Goal: Task Accomplishment & Management: Manage account settings

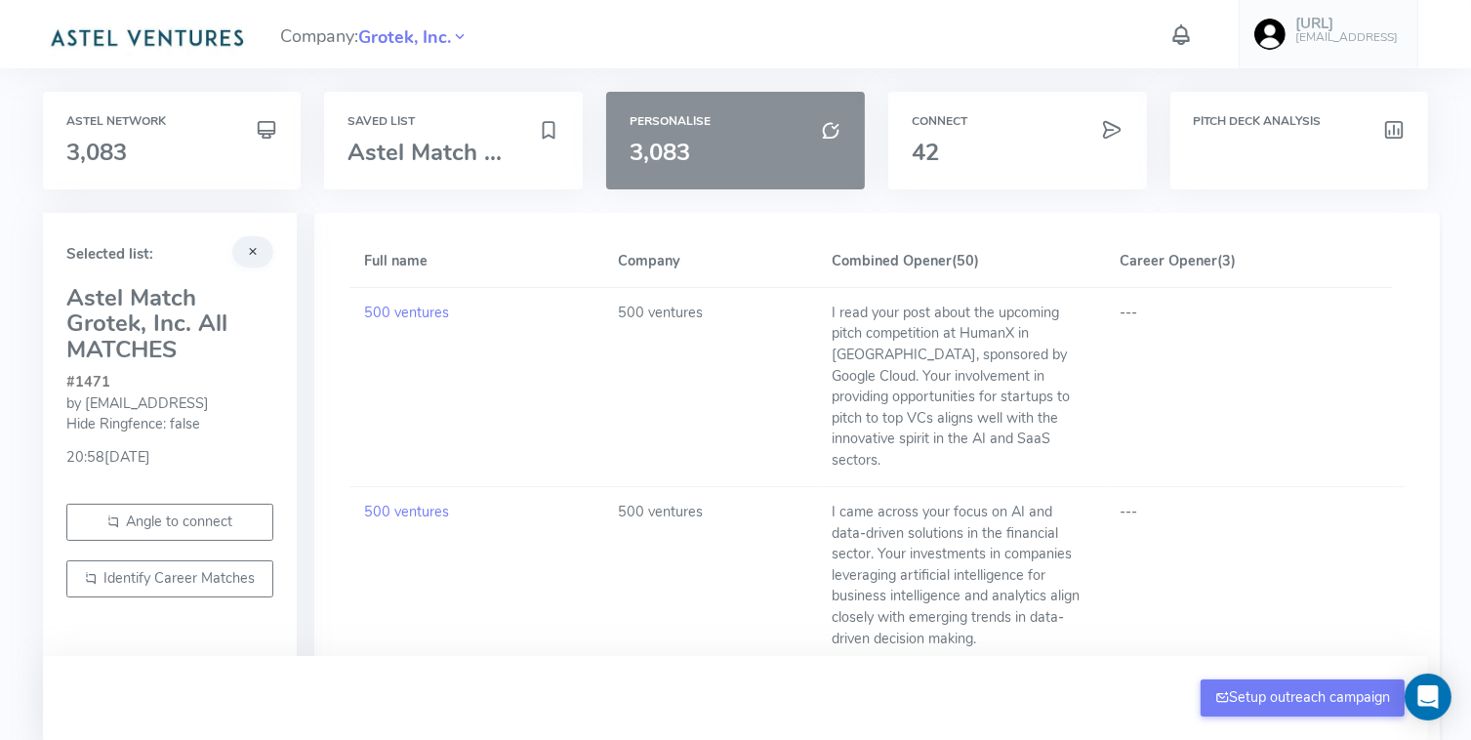
click at [743, 124] on h6 "Personalise" at bounding box center [736, 121] width 212 height 13
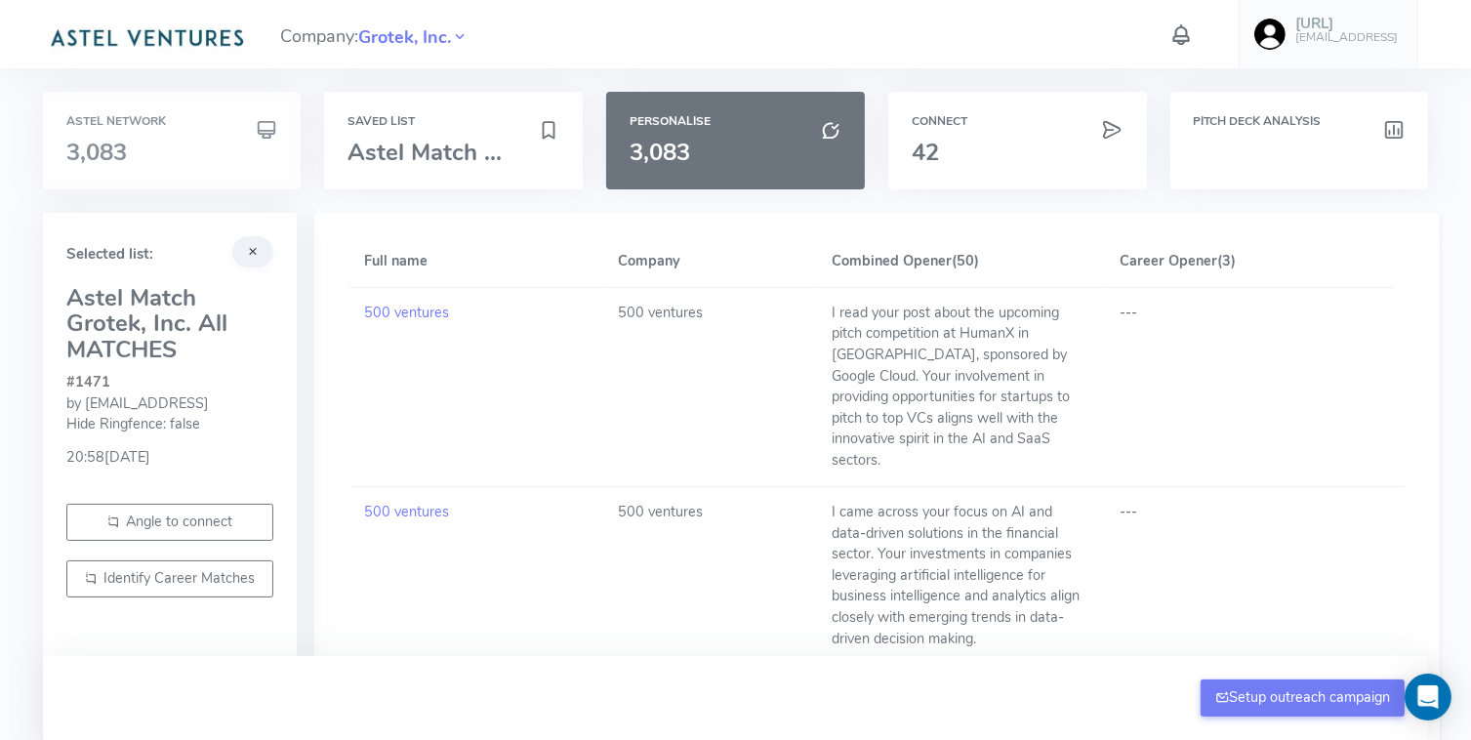
click at [139, 119] on h6 "Astel Network" at bounding box center [172, 121] width 212 height 13
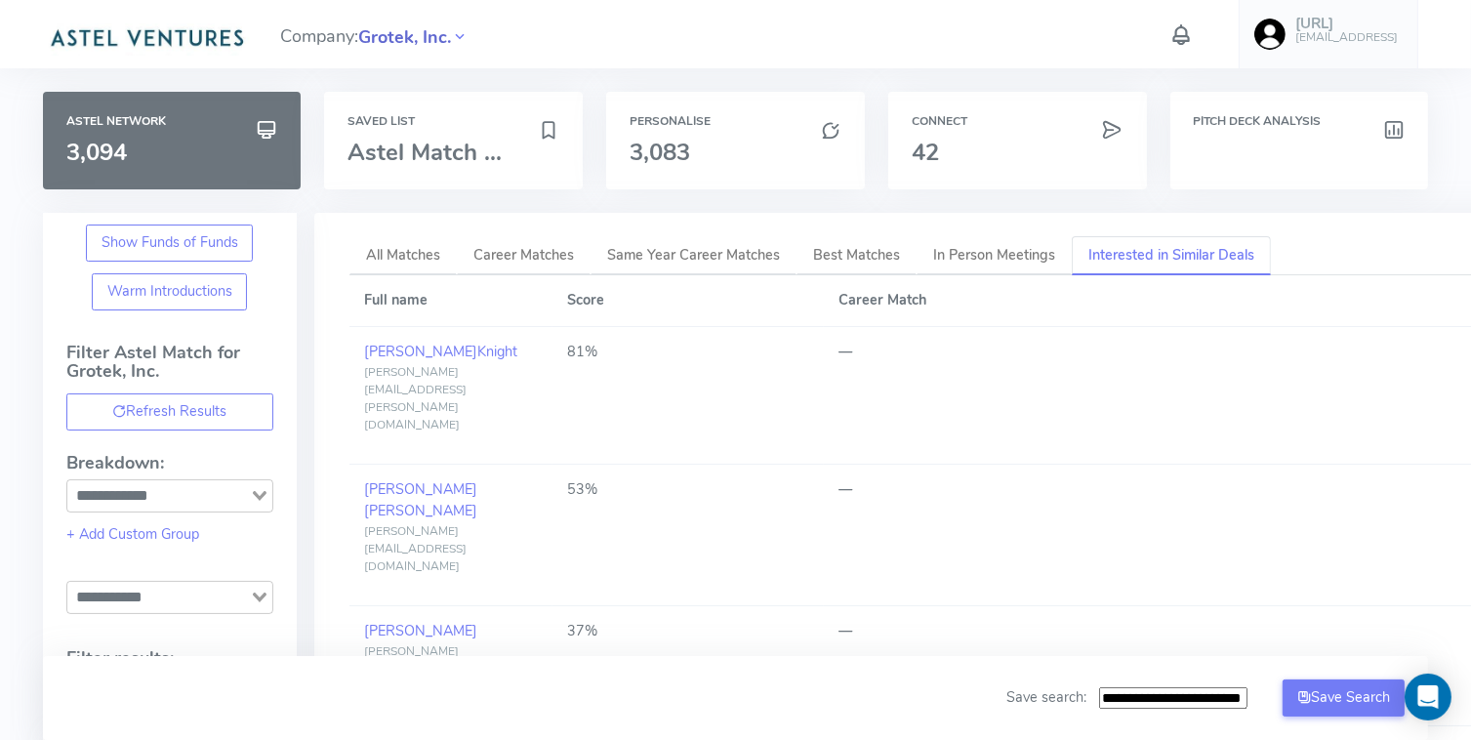
click at [400, 34] on span "Grotek, Inc." at bounding box center [405, 37] width 93 height 26
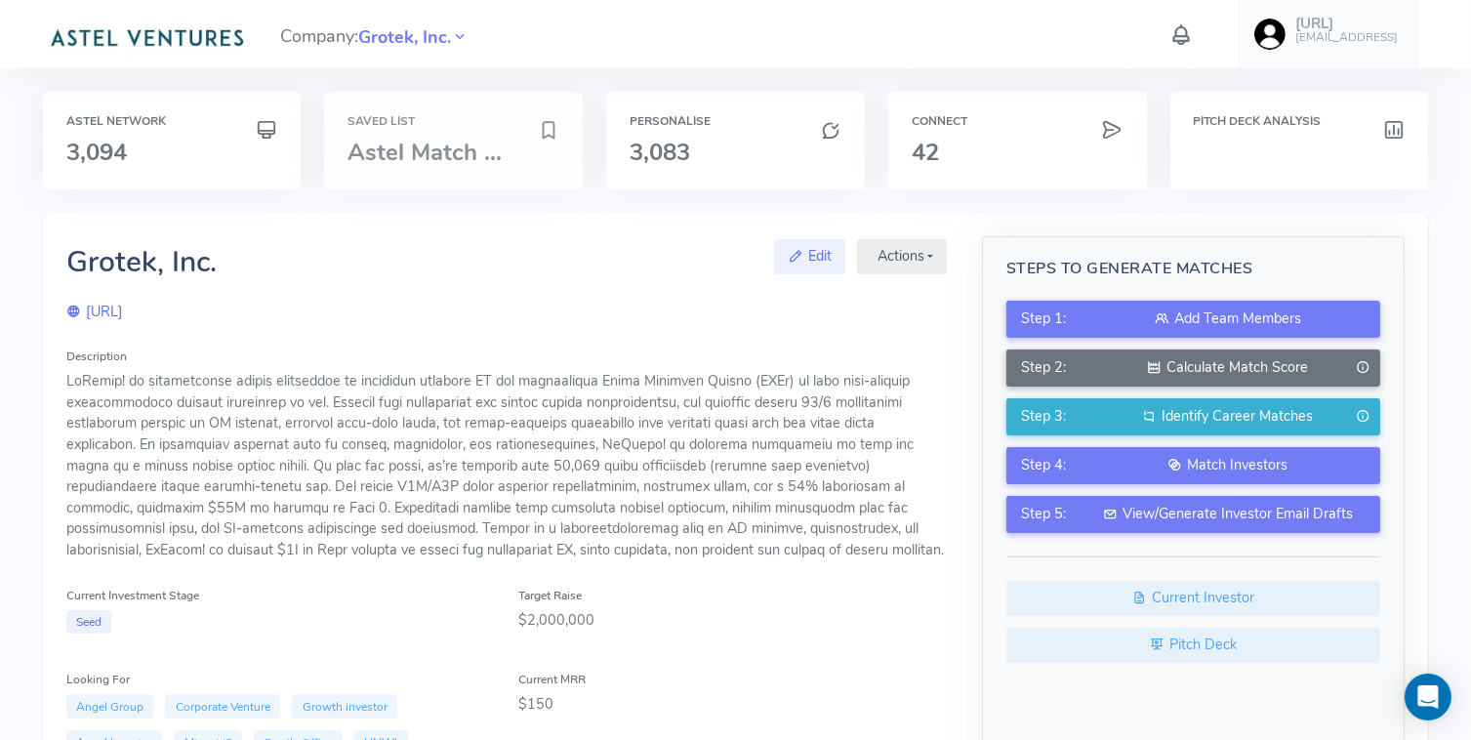
click at [390, 155] on span "Astel Match ..." at bounding box center [425, 152] width 154 height 31
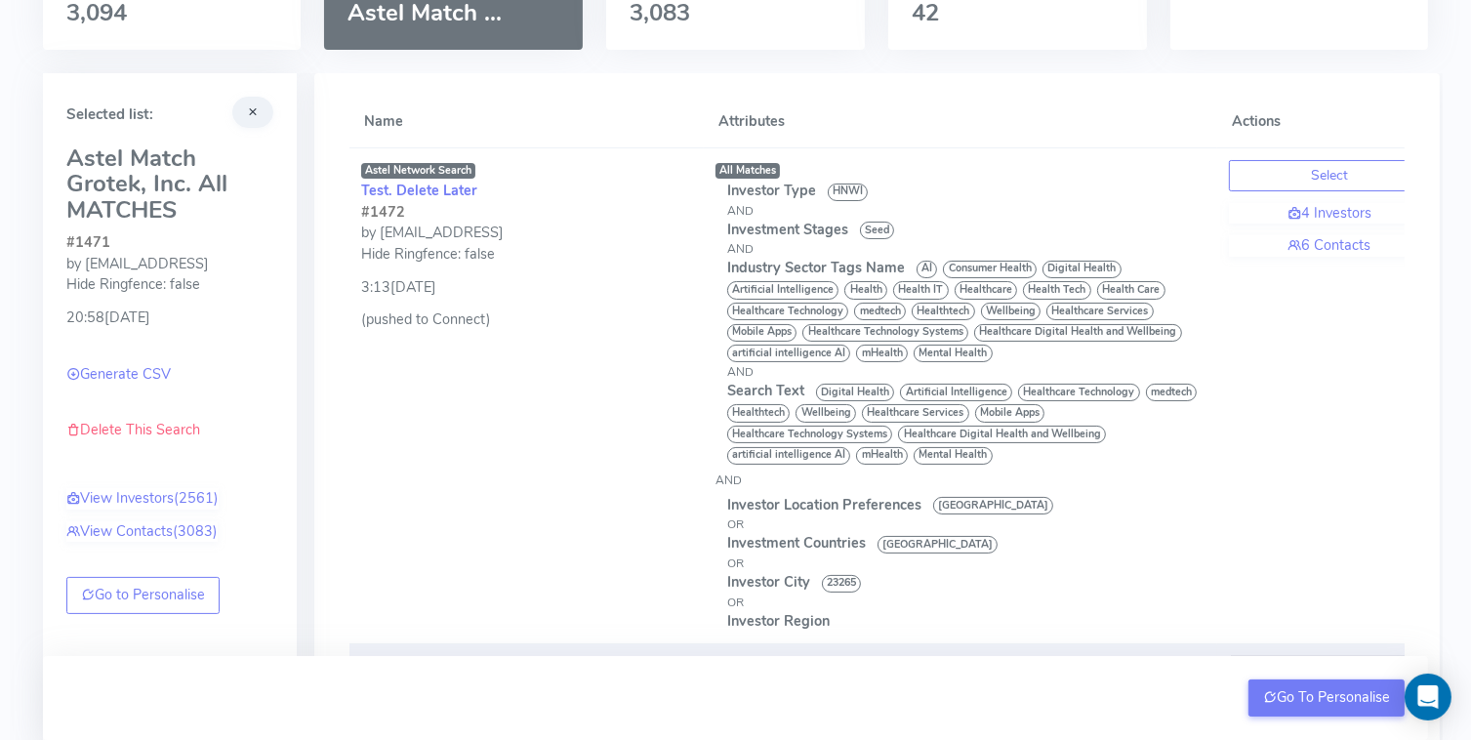
scroll to position [139, 0]
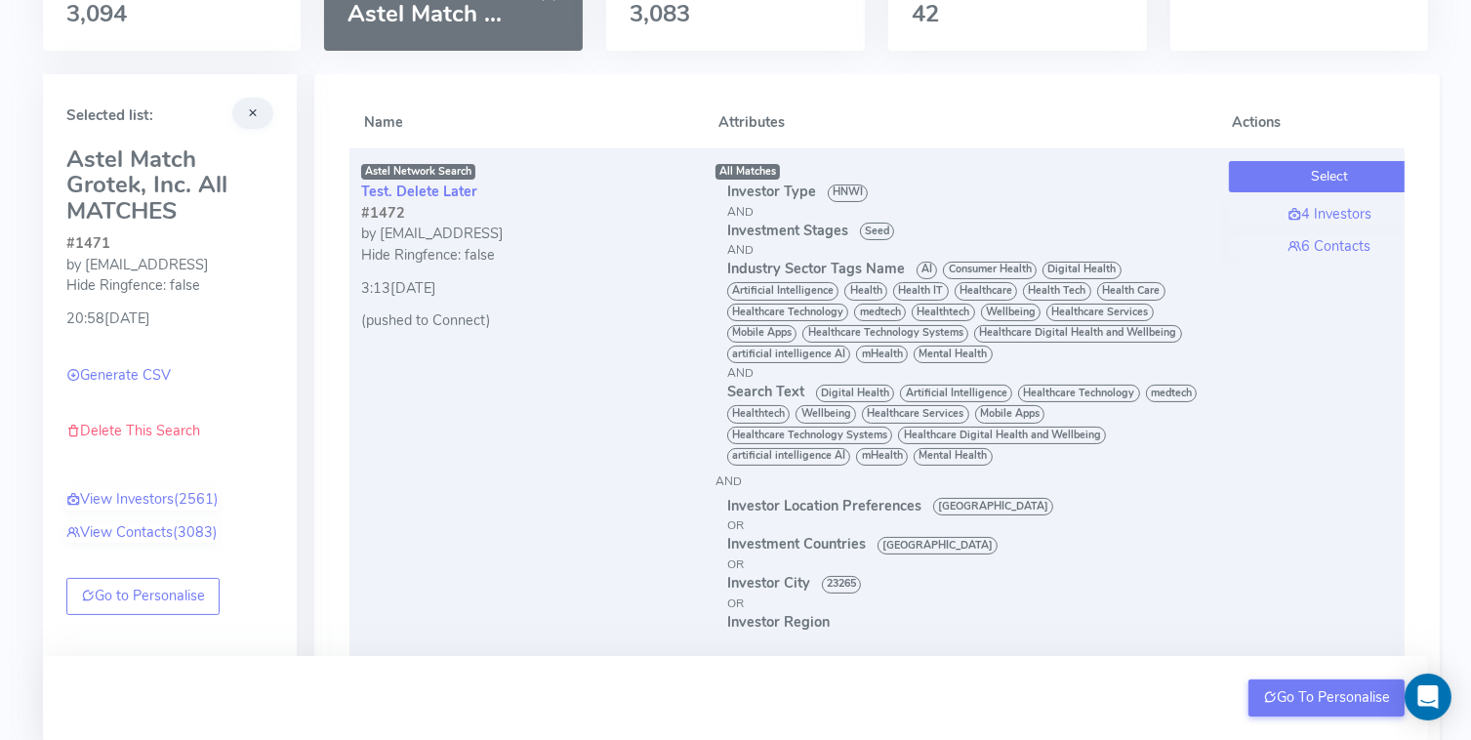
click at [1304, 176] on button "Select" at bounding box center [1329, 176] width 201 height 31
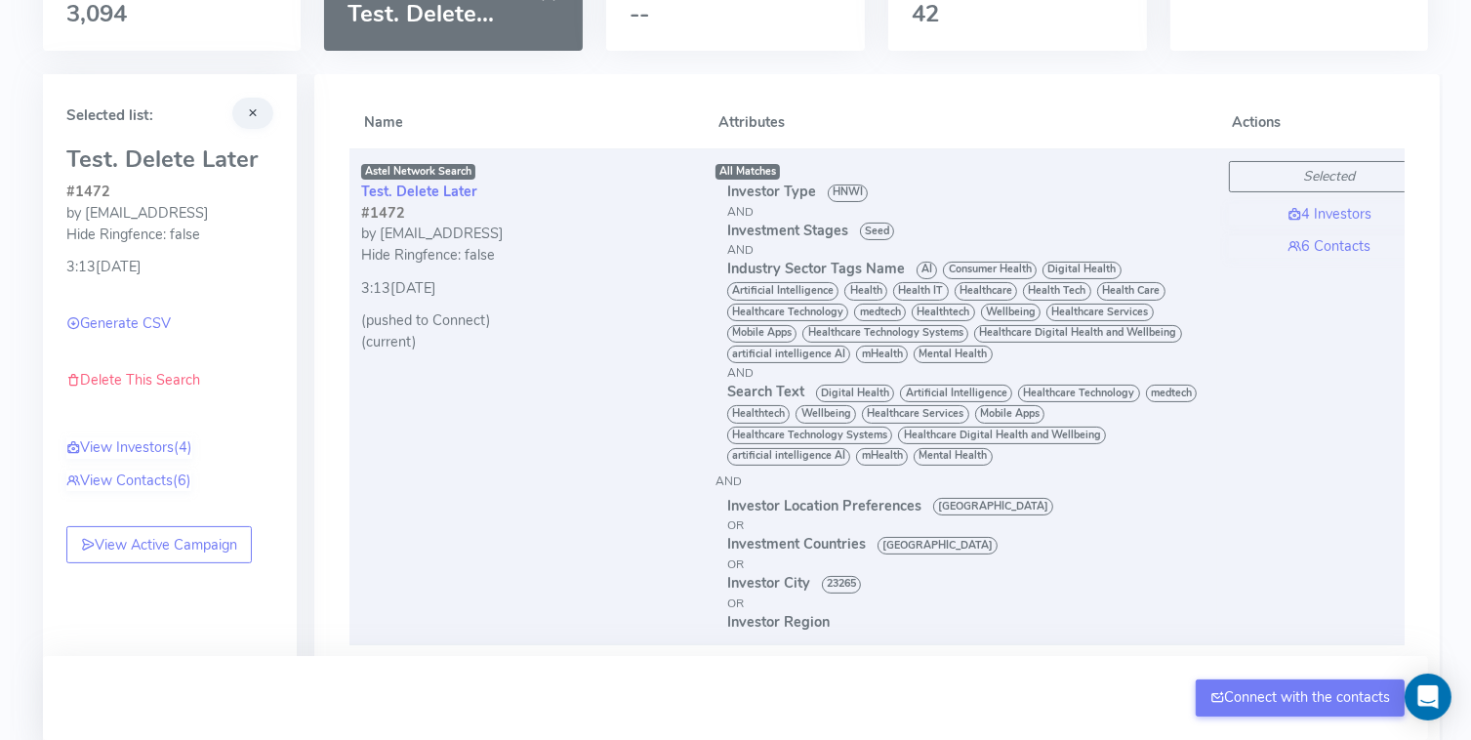
click at [176, 378] on link "Delete This Search" at bounding box center [133, 380] width 134 height 20
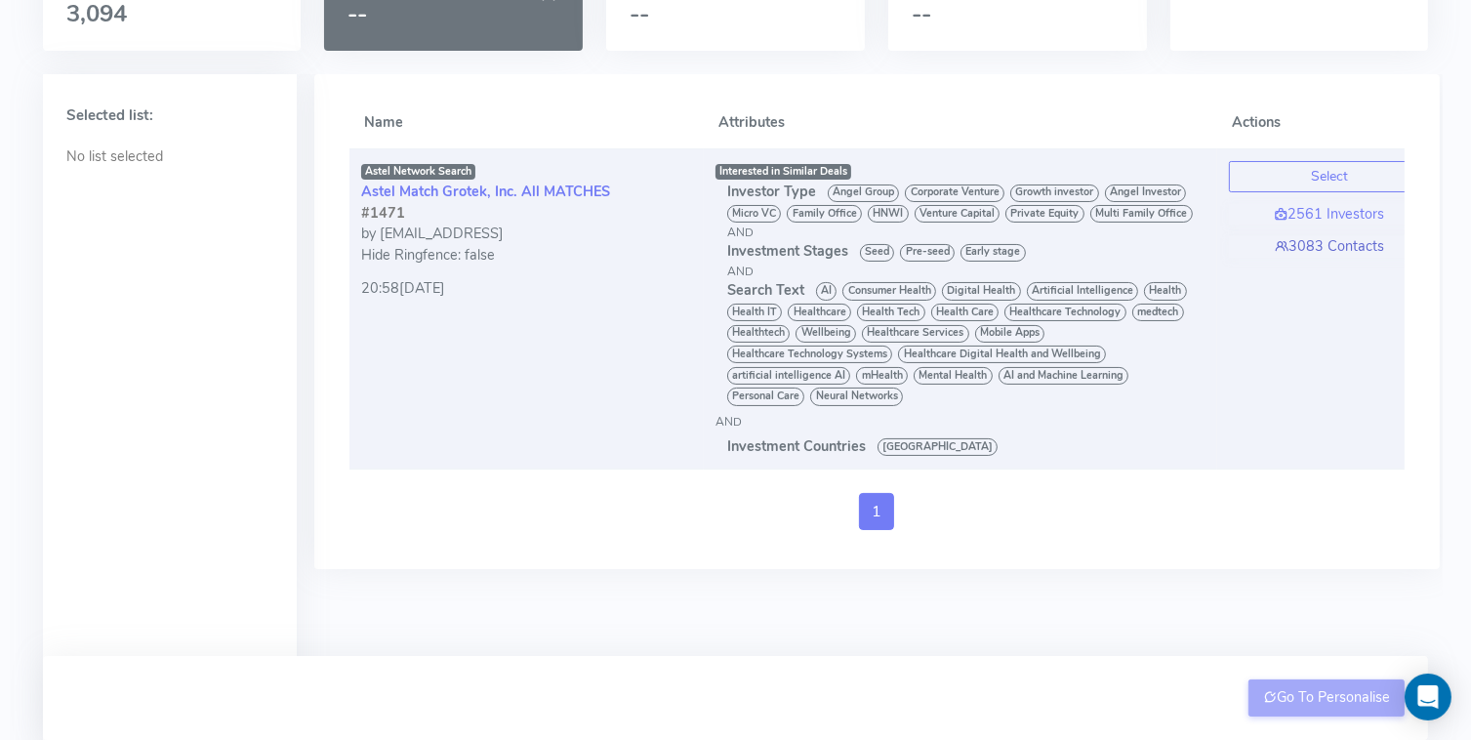
click at [1358, 241] on link "3083 Contacts" at bounding box center [1329, 246] width 201 height 21
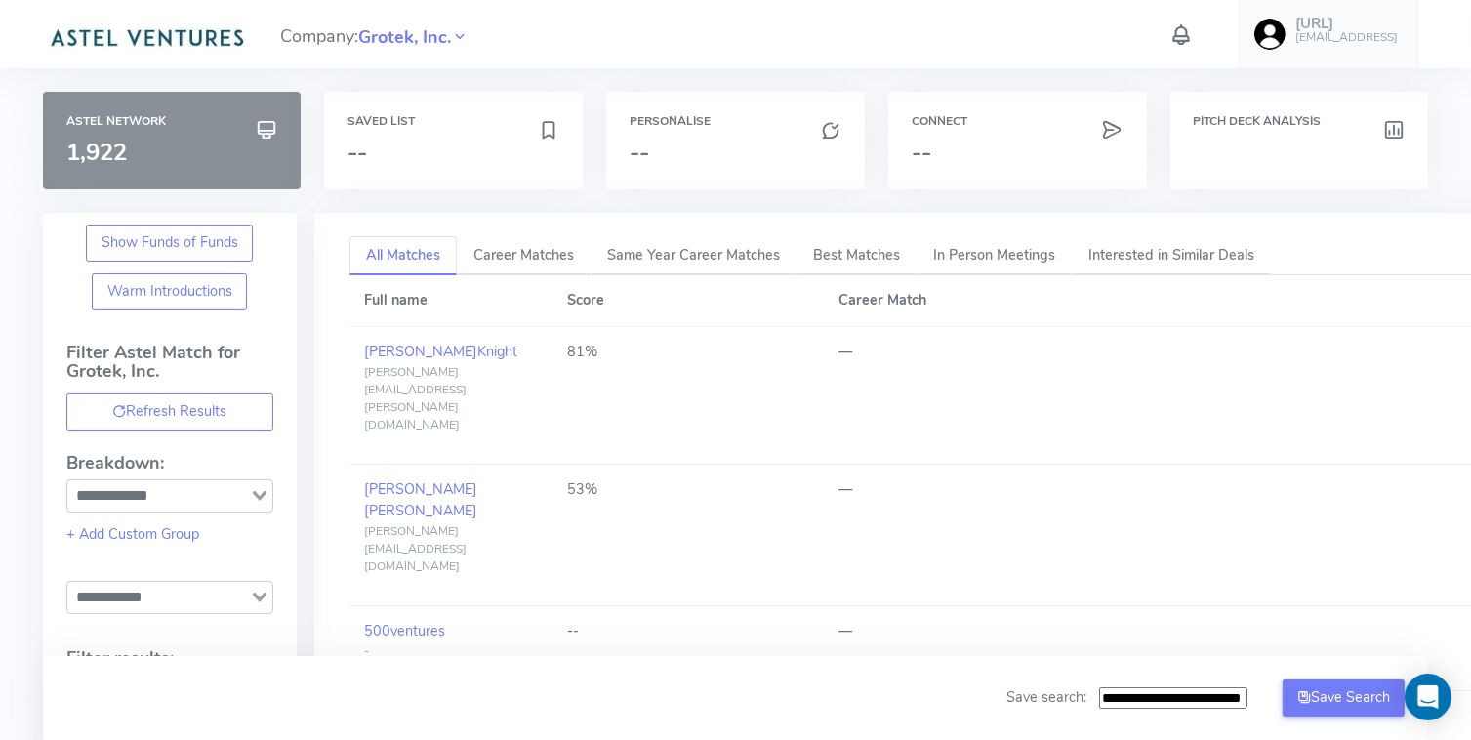
click at [112, 154] on span "1,922" at bounding box center [96, 152] width 61 height 31
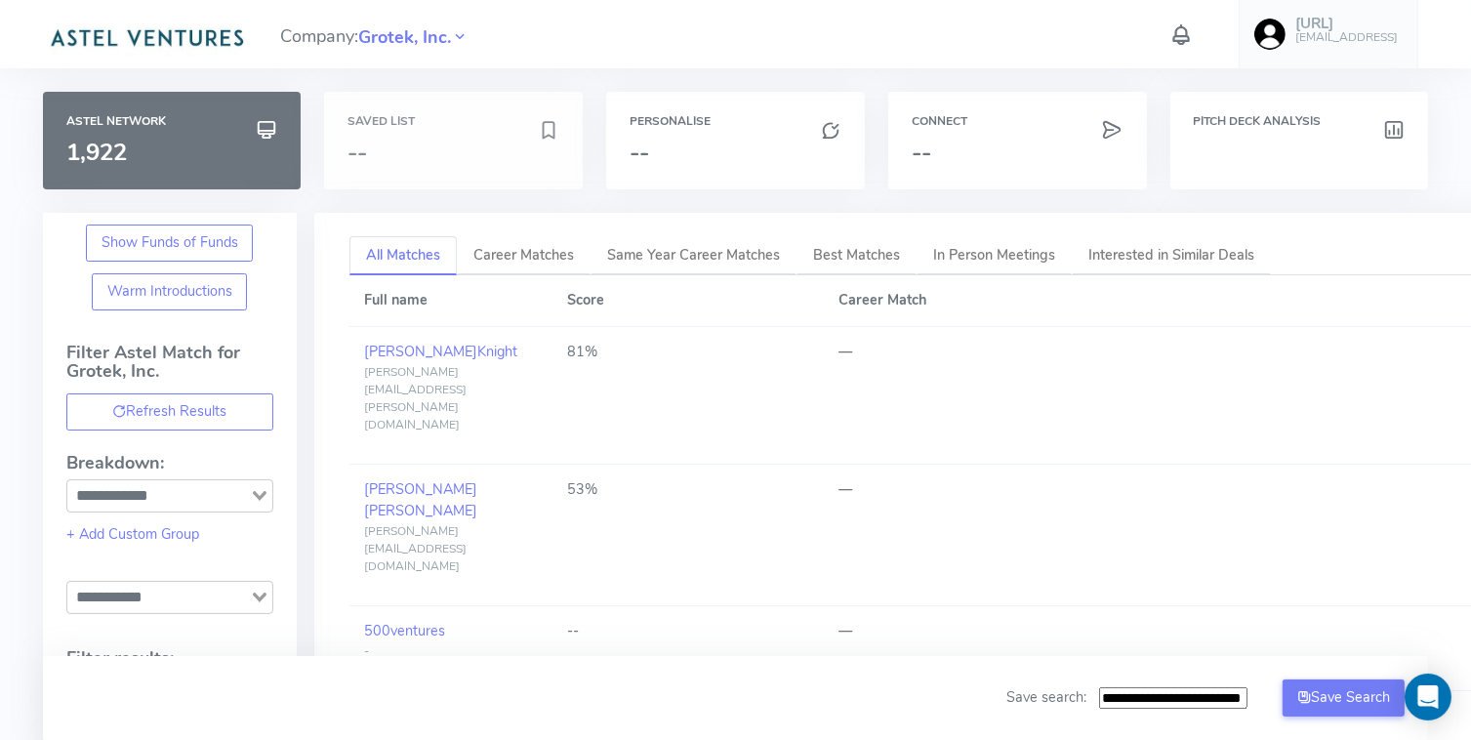
click at [476, 128] on h6 "Saved List" at bounding box center [454, 121] width 212 height 13
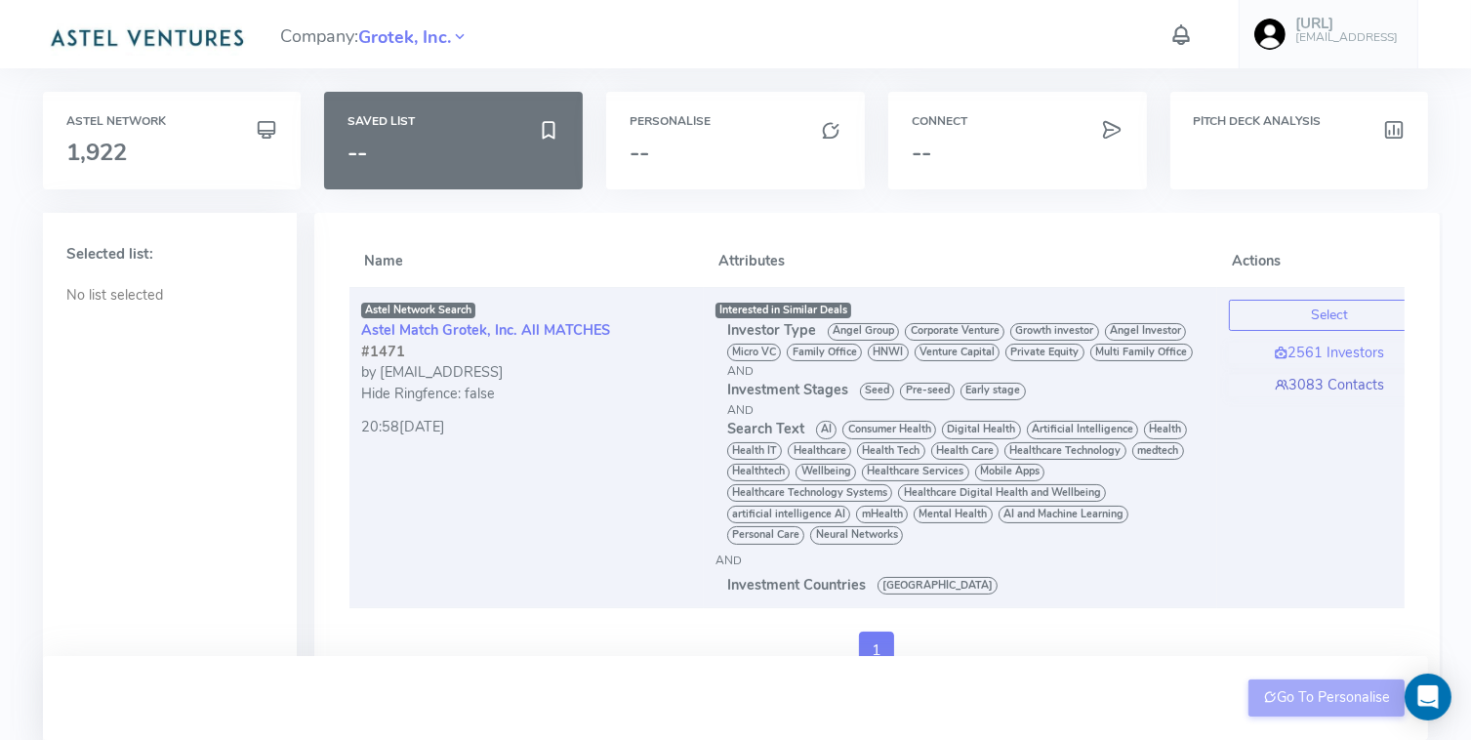
click at [1351, 382] on link "3083 Contacts" at bounding box center [1329, 385] width 201 height 21
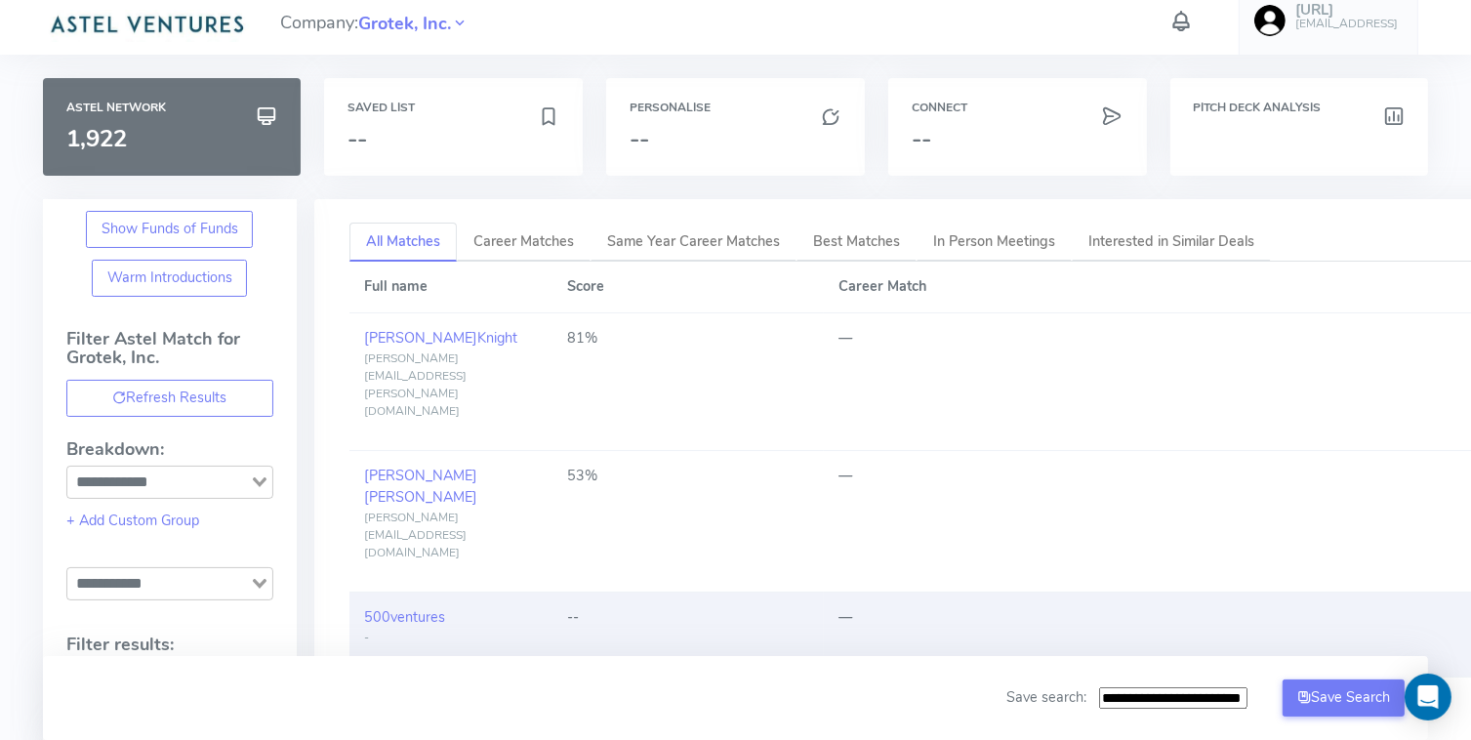
scroll to position [16, 0]
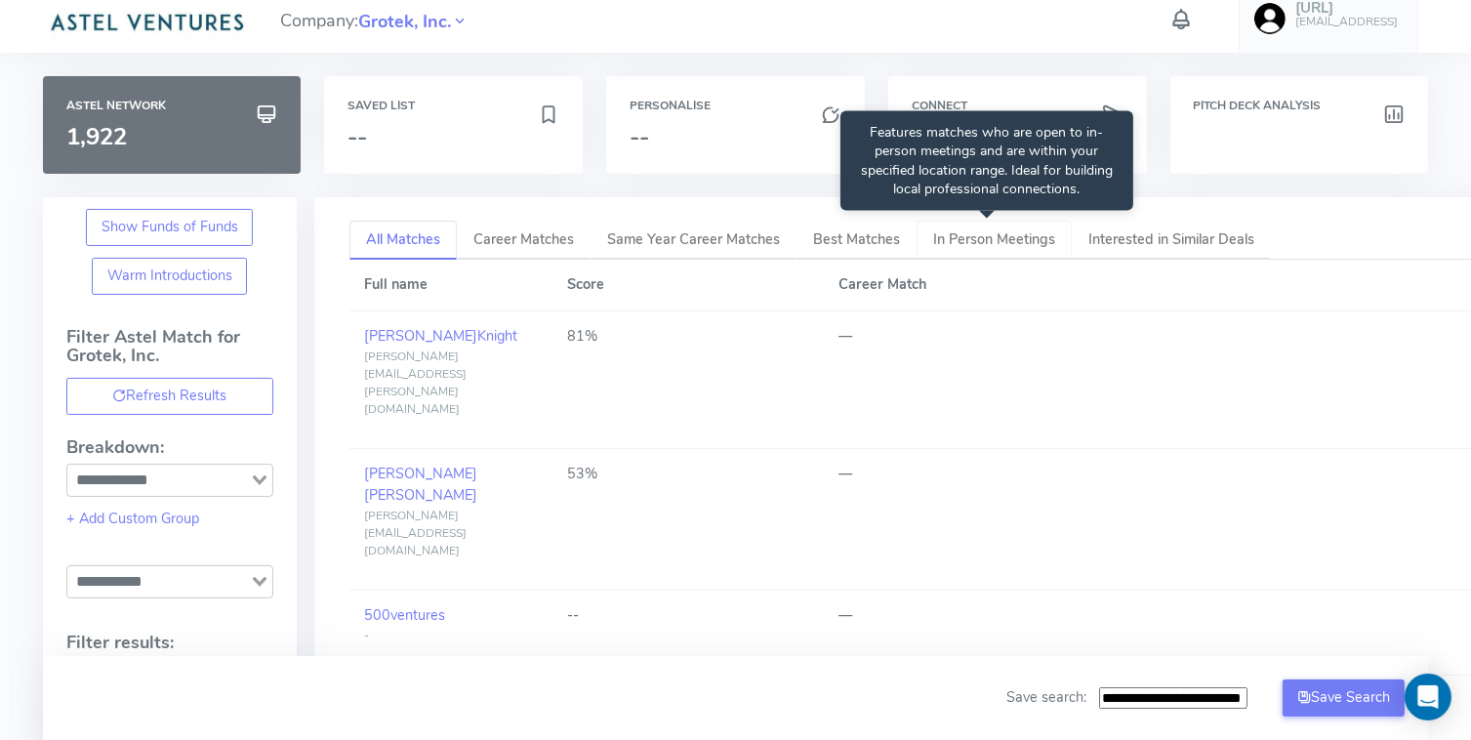
click at [999, 237] on span "In Person Meetings" at bounding box center [994, 239] width 122 height 20
type input "**********"
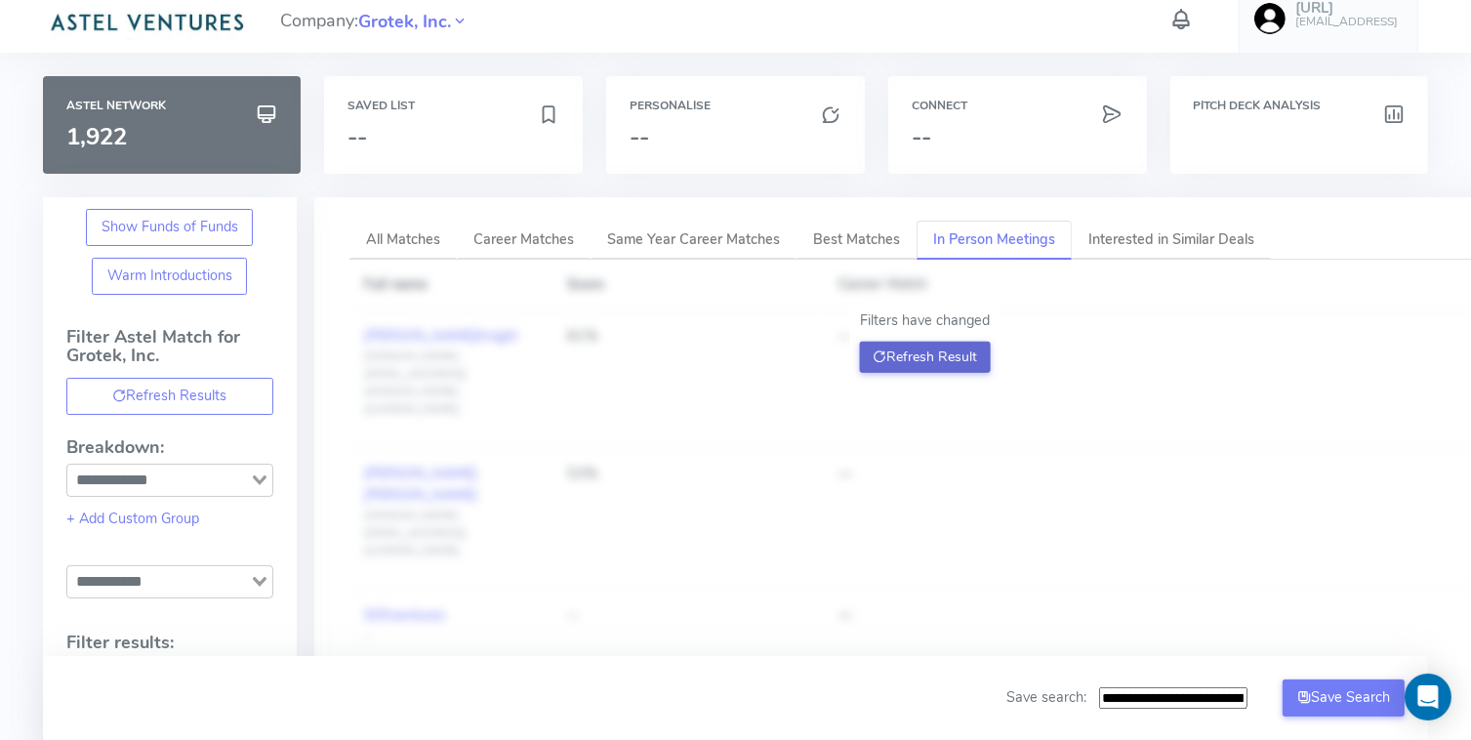
click at [934, 354] on button "Refresh Result" at bounding box center [925, 357] width 132 height 31
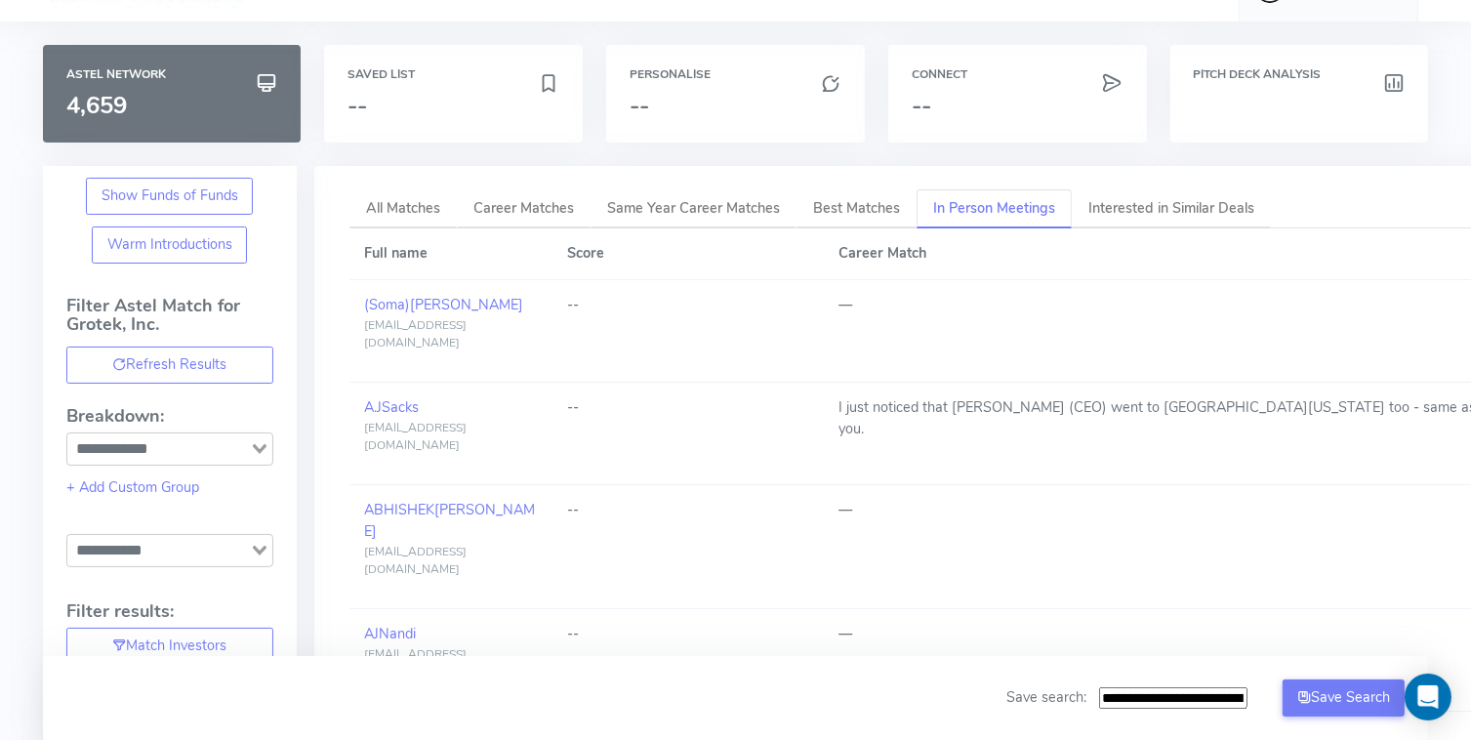
scroll to position [0, 0]
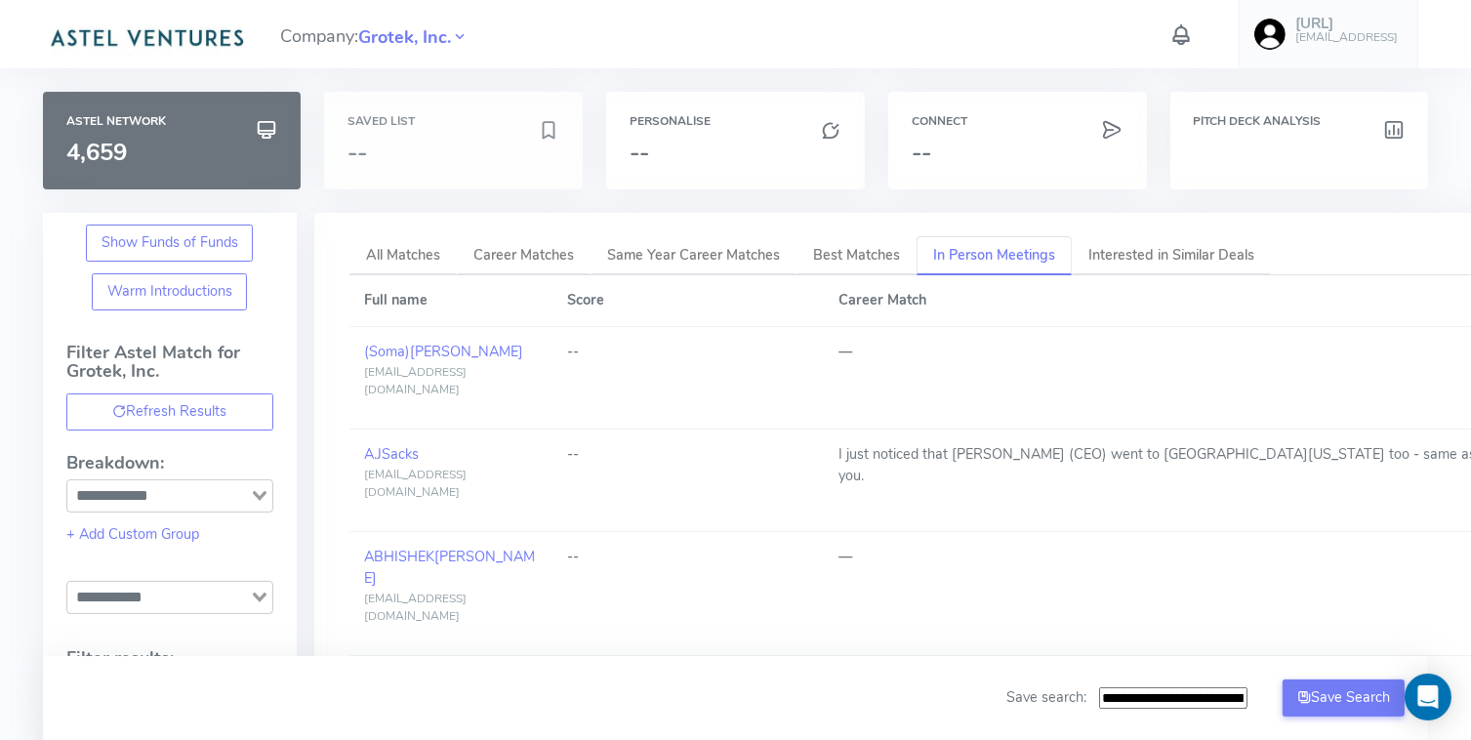
click at [374, 130] on div "Saved List --" at bounding box center [453, 141] width 259 height 98
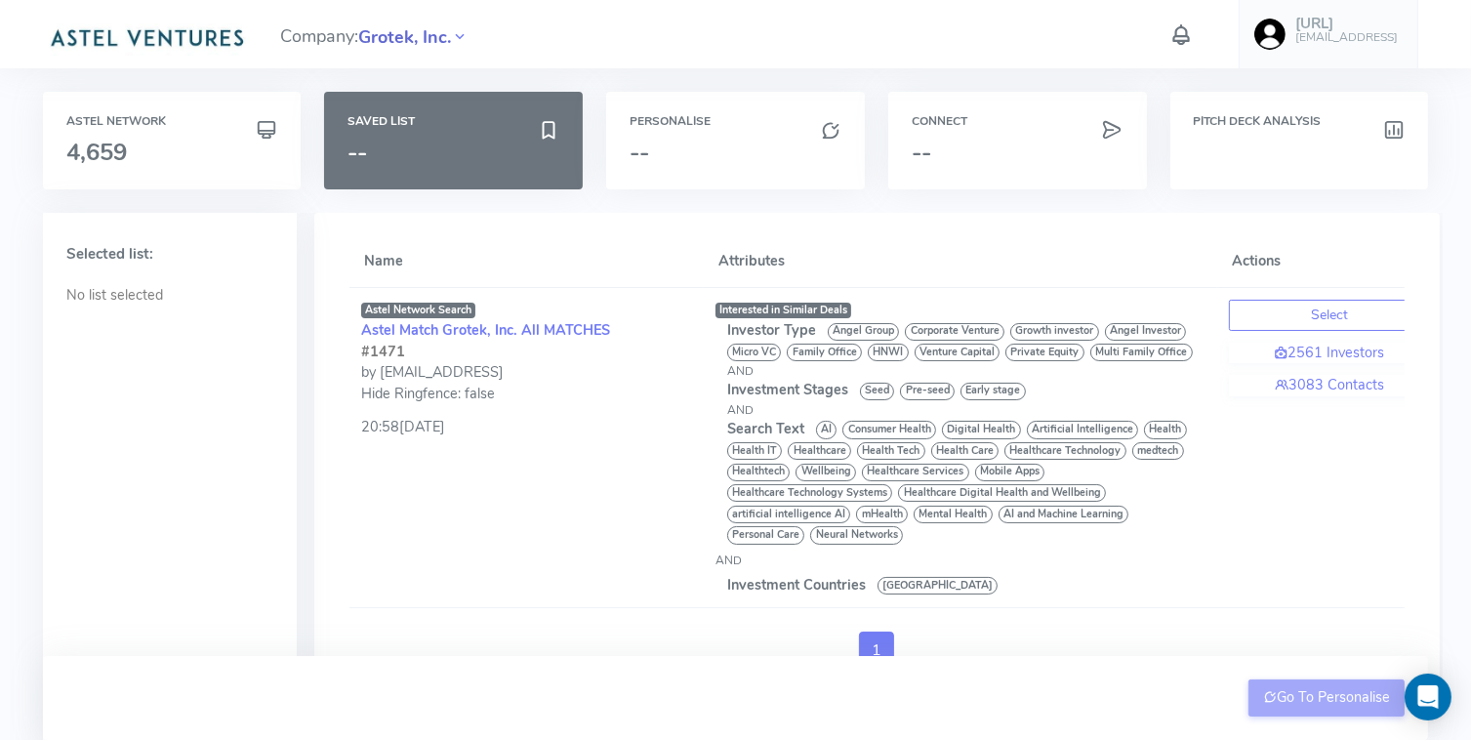
click at [372, 36] on span "Grotek, Inc." at bounding box center [405, 37] width 93 height 26
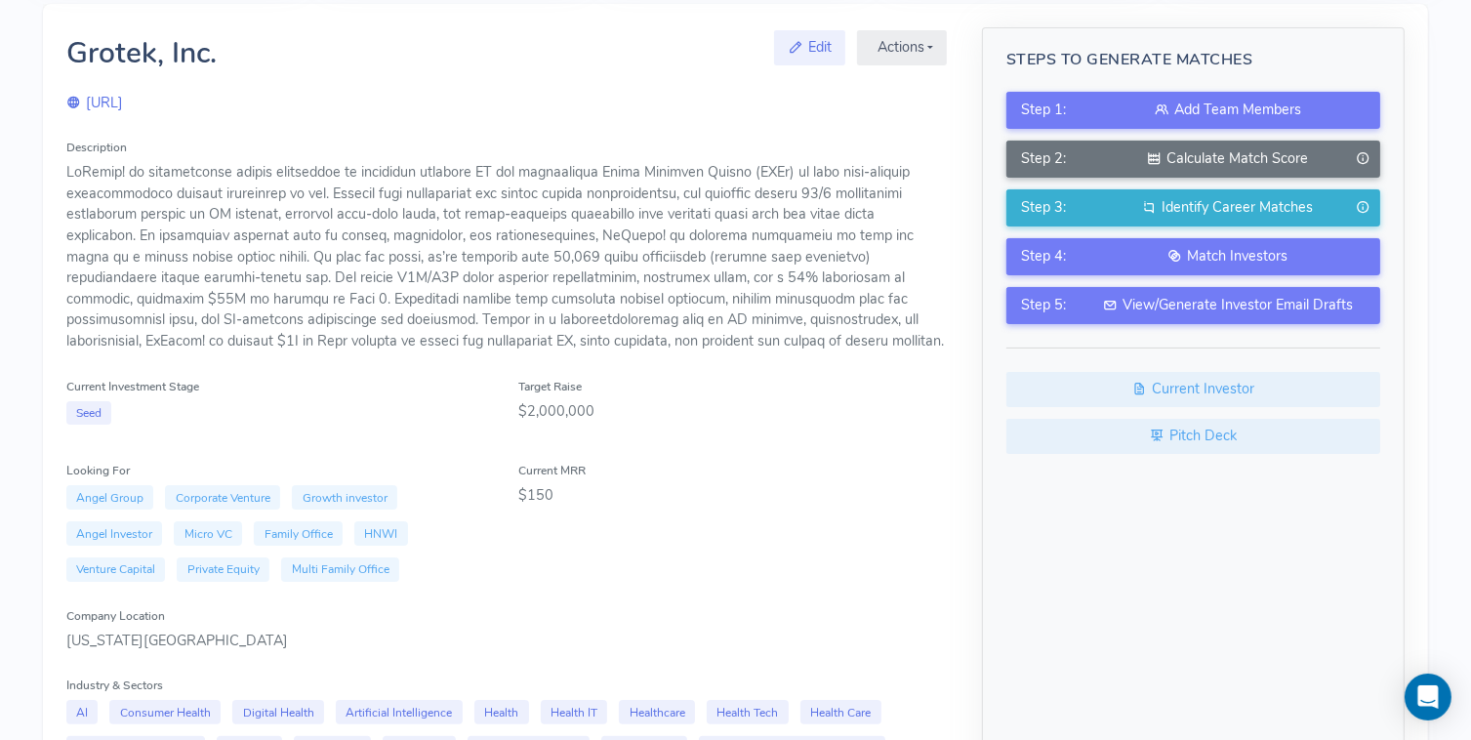
scroll to position [211, 0]
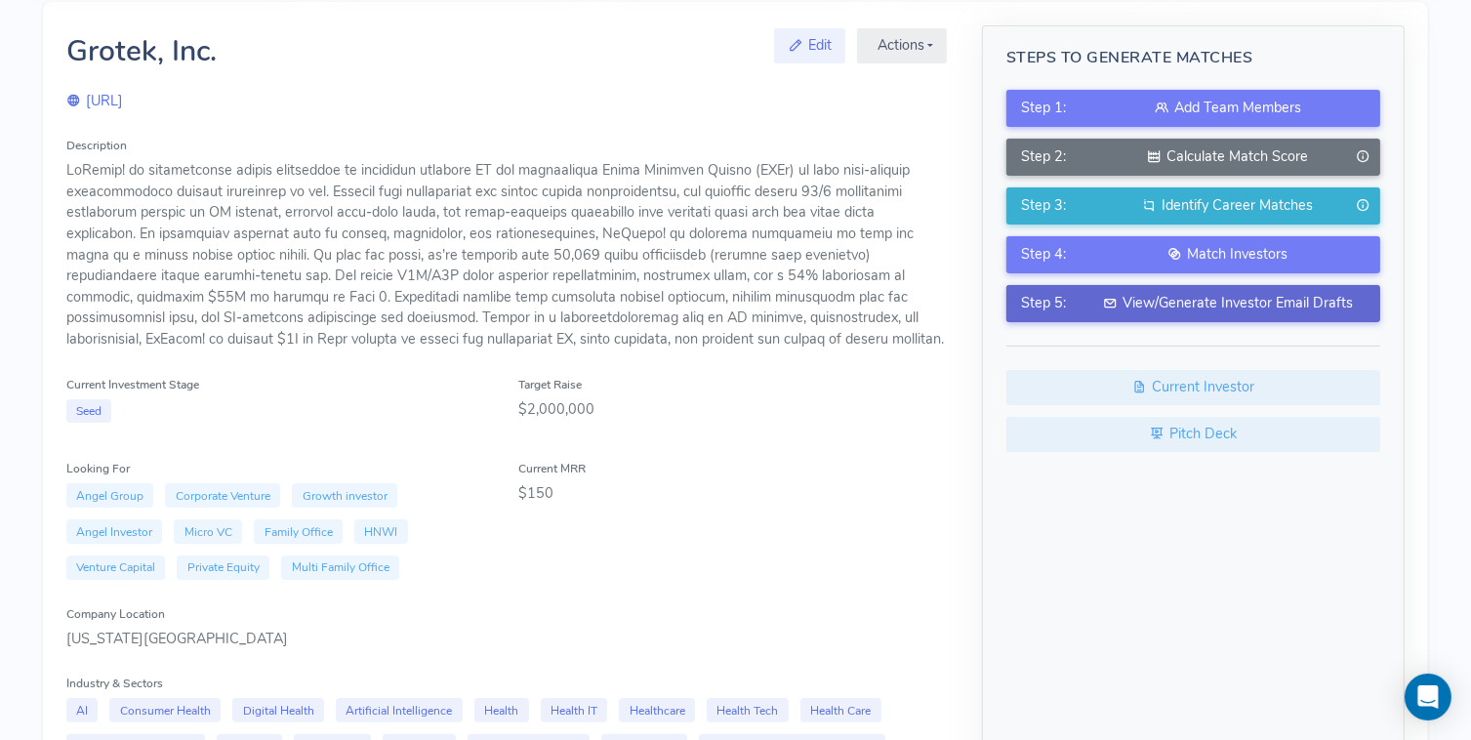
click at [1270, 301] on div "View/Generate Investor Email Drafts" at bounding box center [1227, 303] width 275 height 21
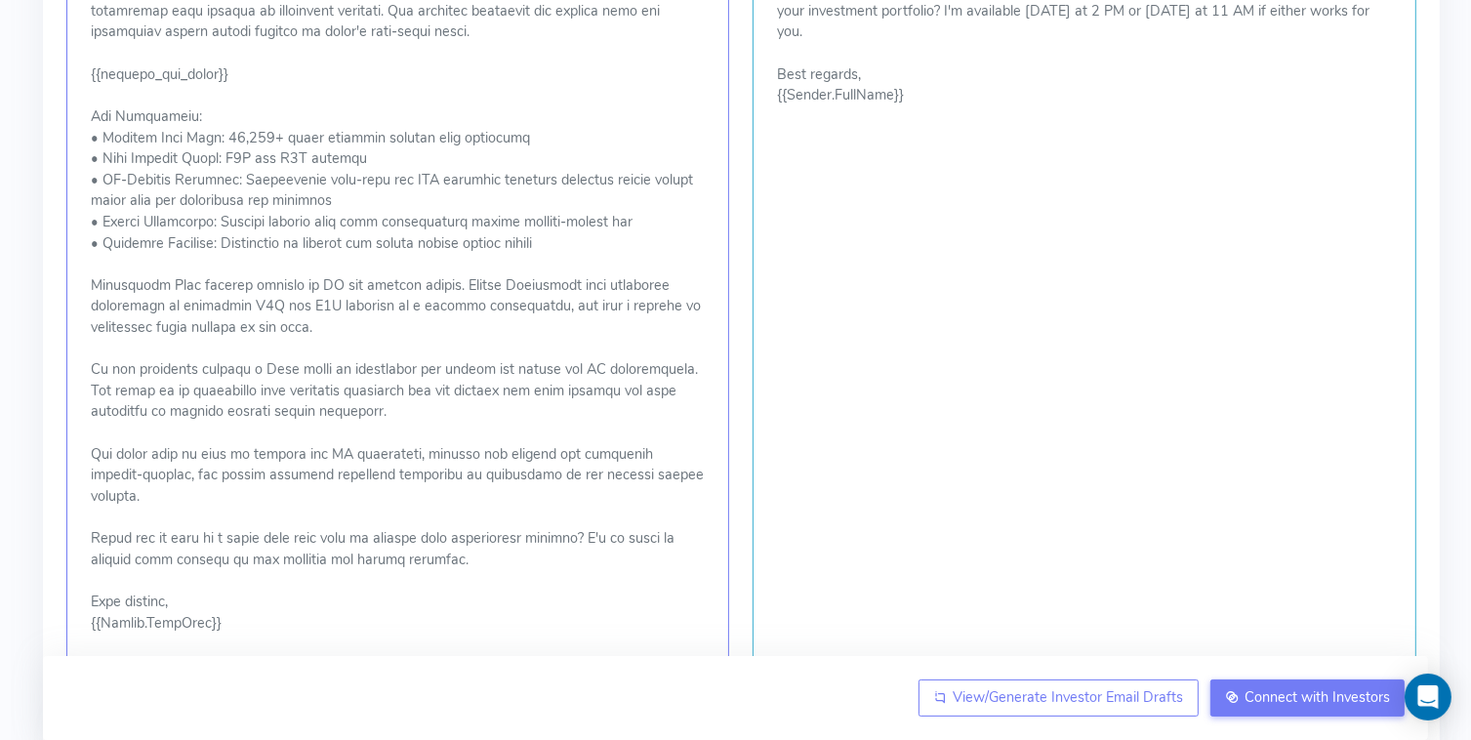
scroll to position [767, 0]
click at [222, 135] on p at bounding box center [398, 202] width 615 height 865
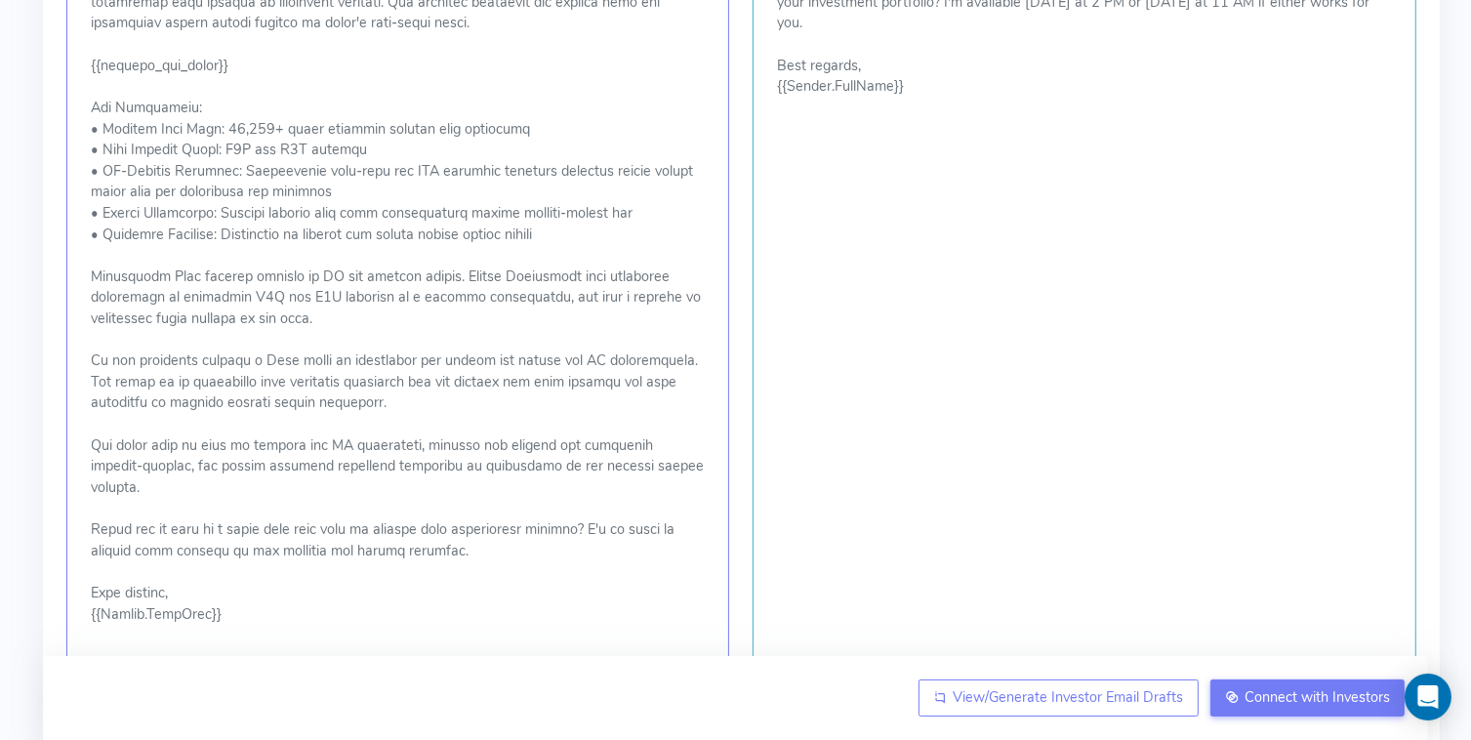
scroll to position [780, 0]
click at [698, 464] on p at bounding box center [398, 189] width 615 height 865
click at [688, 464] on p at bounding box center [398, 189] width 615 height 865
click at [684, 460] on p at bounding box center [398, 189] width 615 height 865
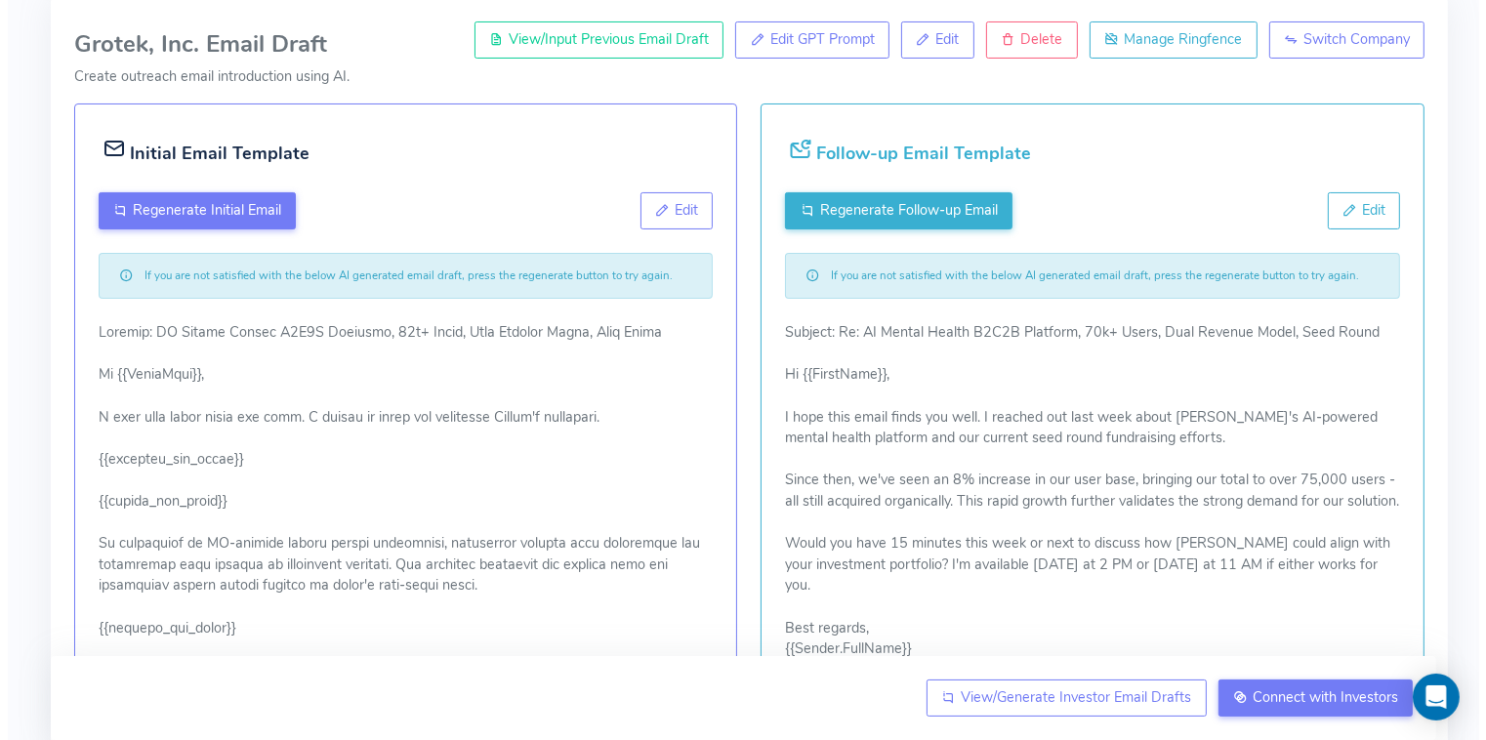
scroll to position [211, 0]
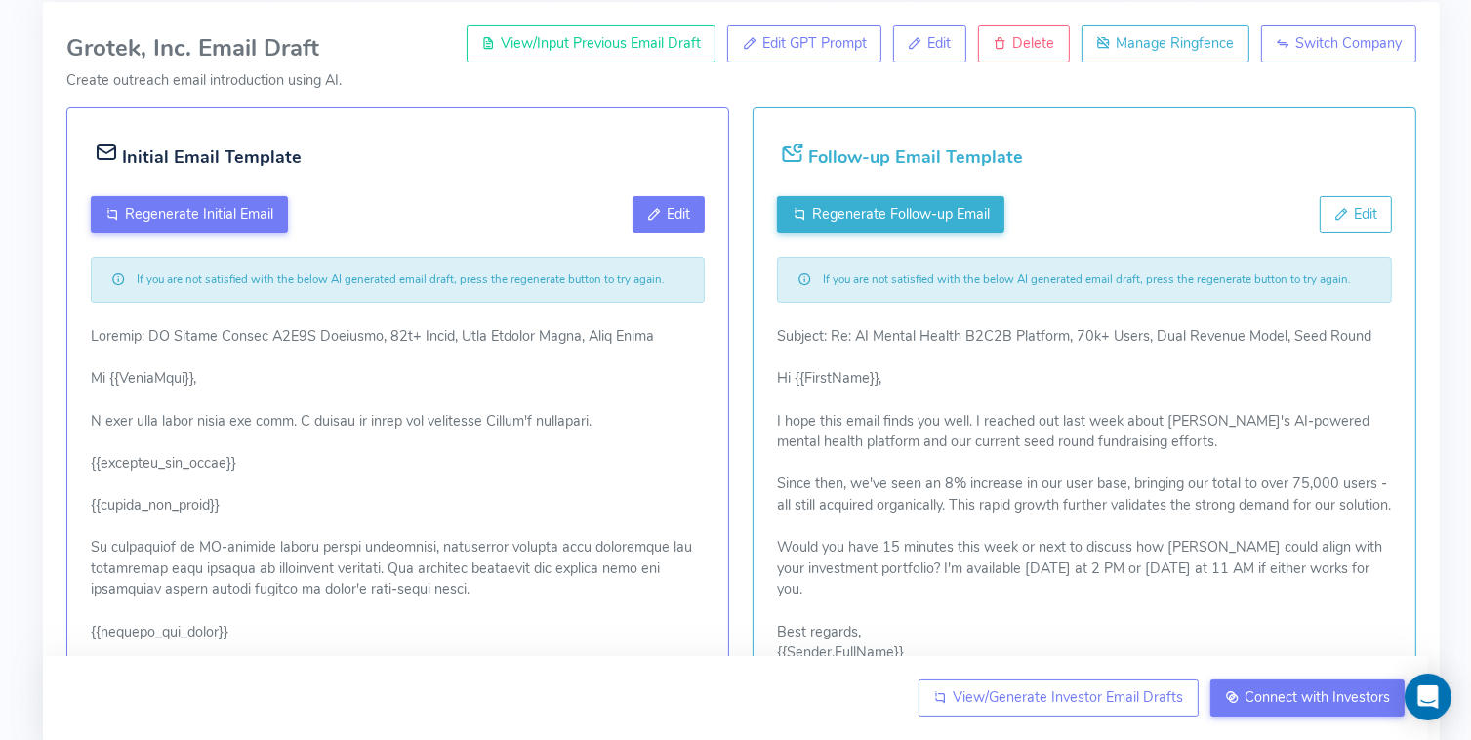
click at [671, 209] on span "Edit" at bounding box center [678, 214] width 23 height 20
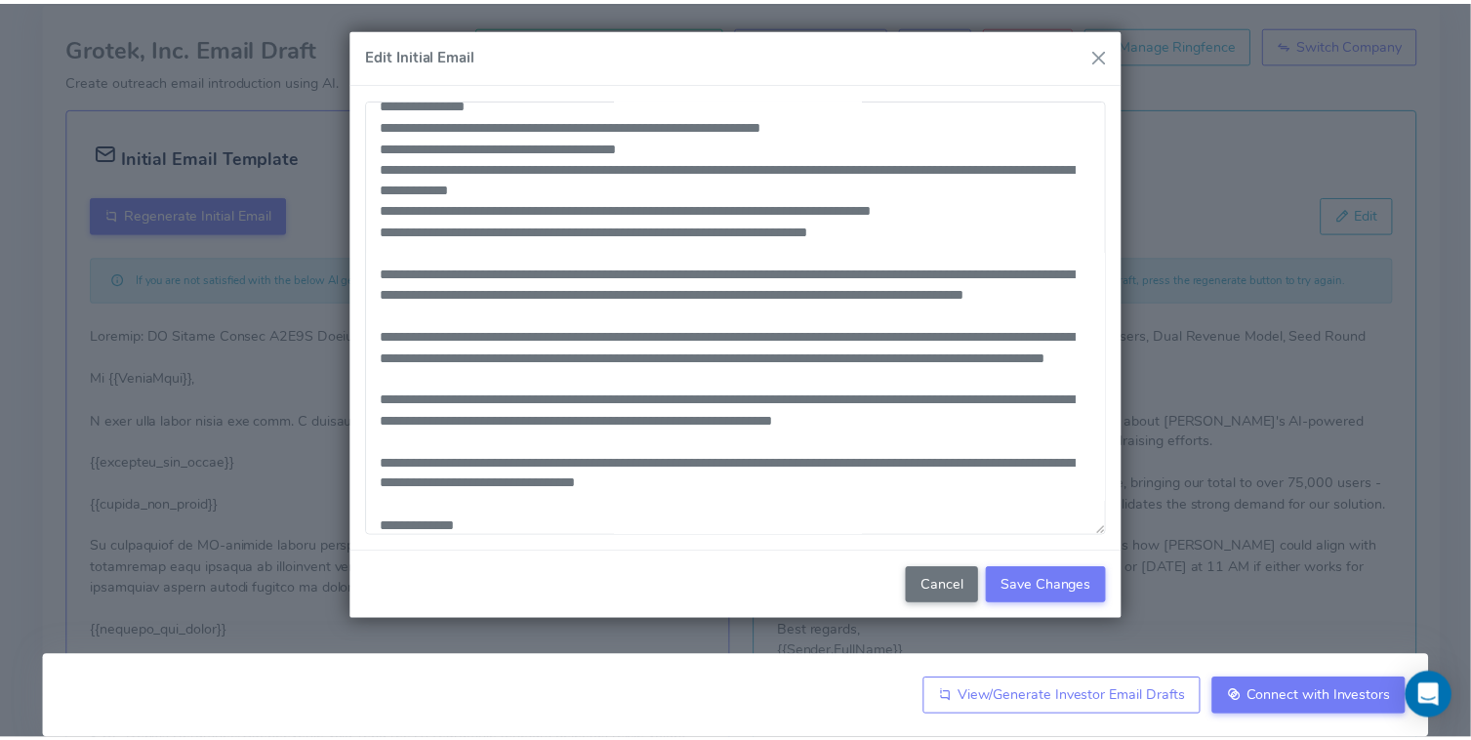
scroll to position [422, 0]
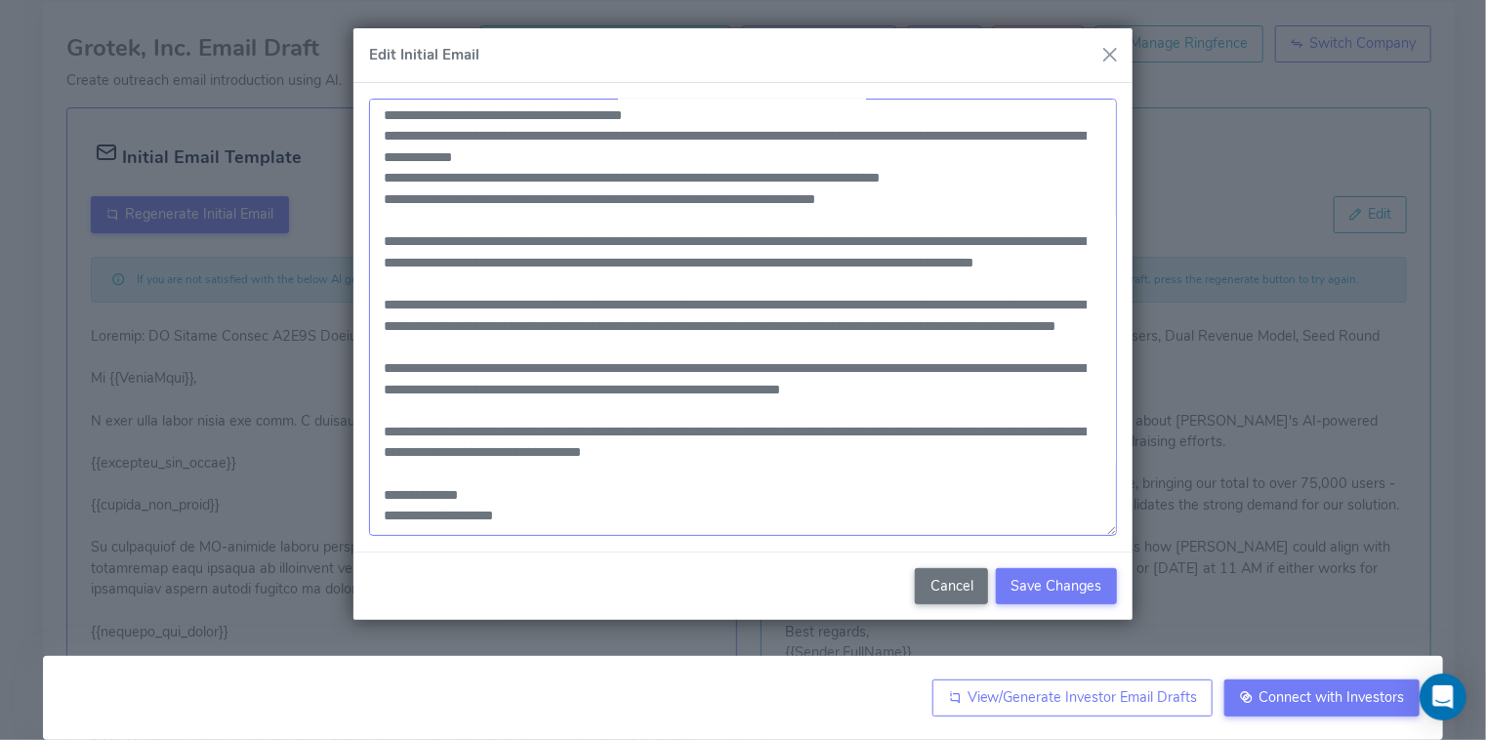
click at [473, 410] on textarea at bounding box center [743, 317] width 748 height 437
paste textarea "**********"
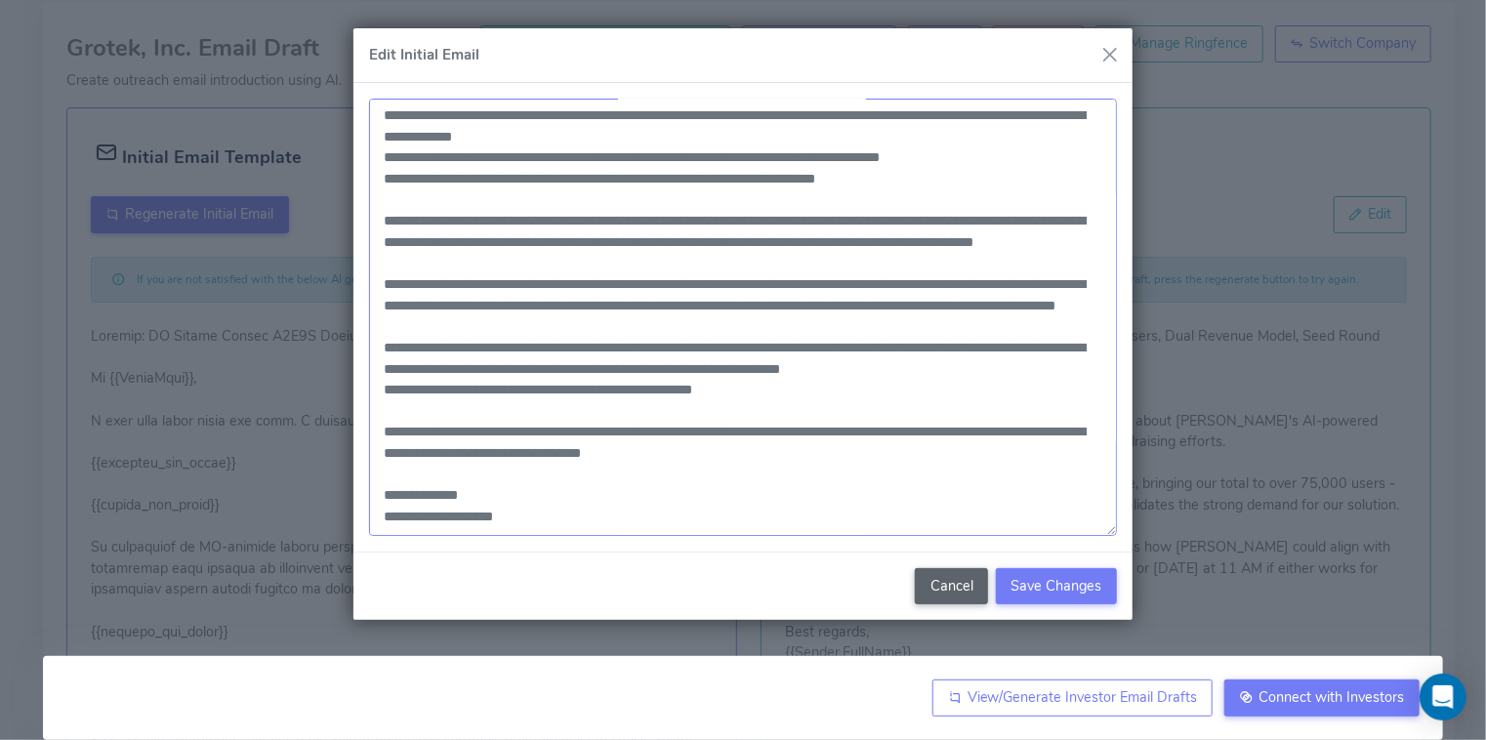
type textarea "**********"
click at [938, 585] on button "Cancel" at bounding box center [951, 586] width 73 height 37
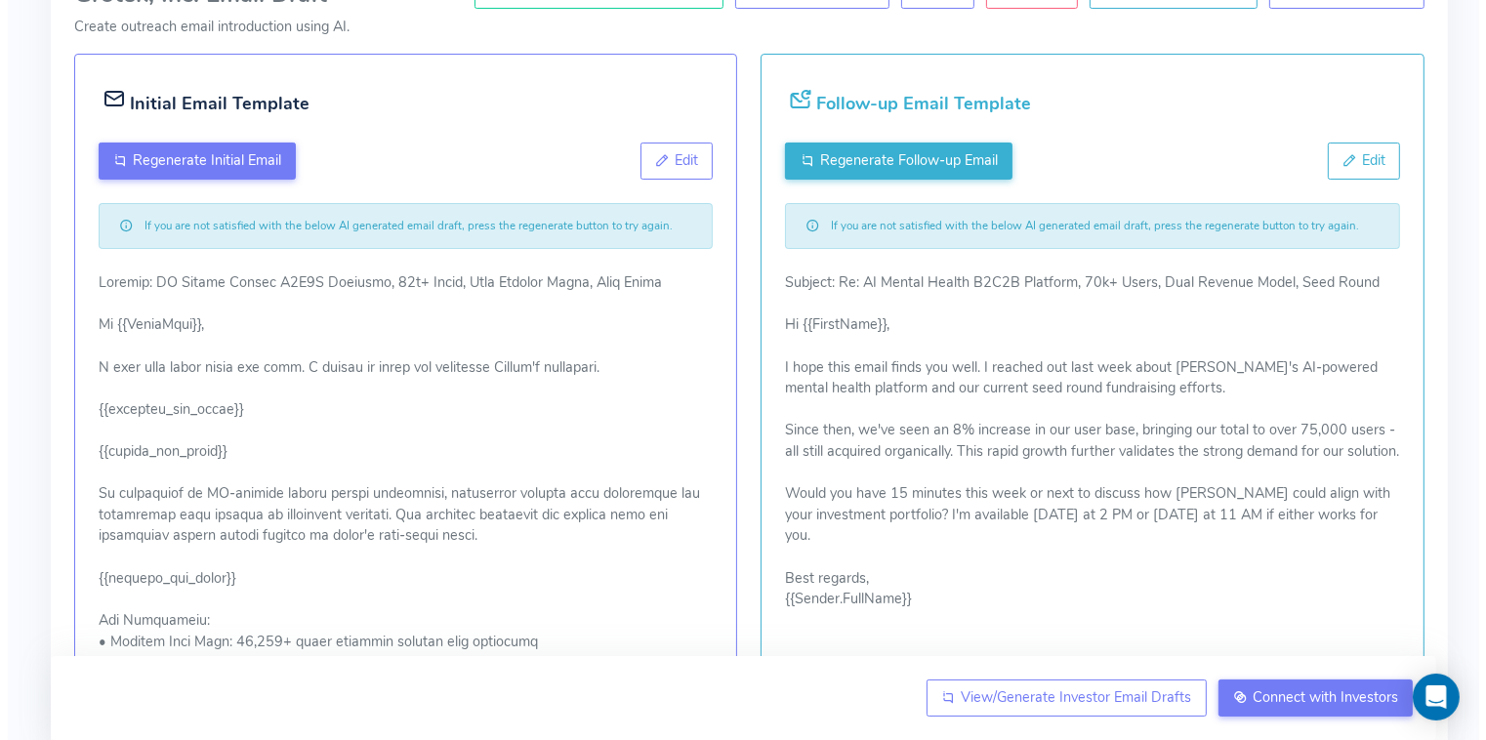
scroll to position [266, 0]
click at [1390, 452] on p "Subject: Re: AI Mental Health B2C2B Platform, 70k+ Users, Dual Revenue Model, S…" at bounding box center [1084, 440] width 615 height 338
click at [1367, 143] on button "Edit" at bounding box center [1356, 160] width 73 height 37
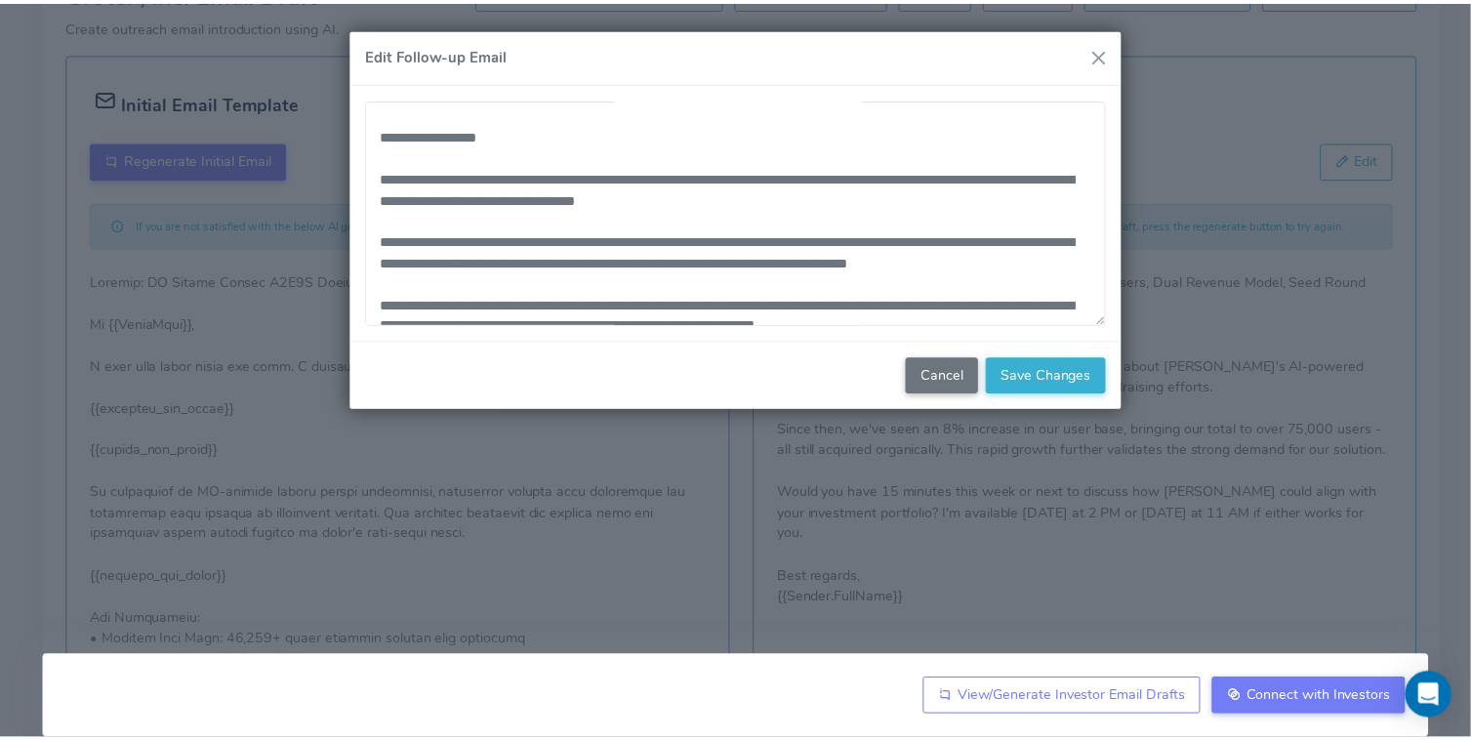
scroll to position [105, 0]
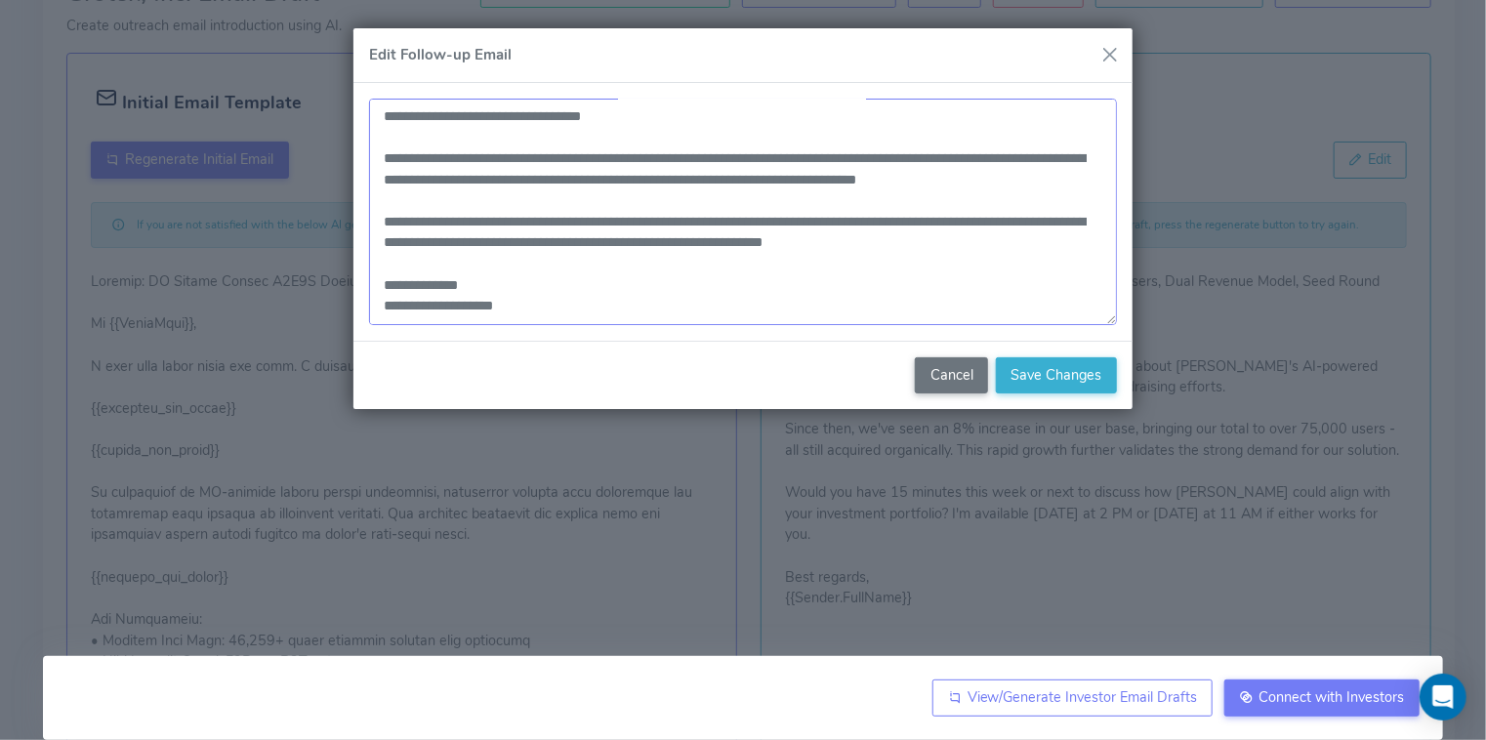
click at [923, 177] on textarea "**********" at bounding box center [743, 212] width 748 height 227
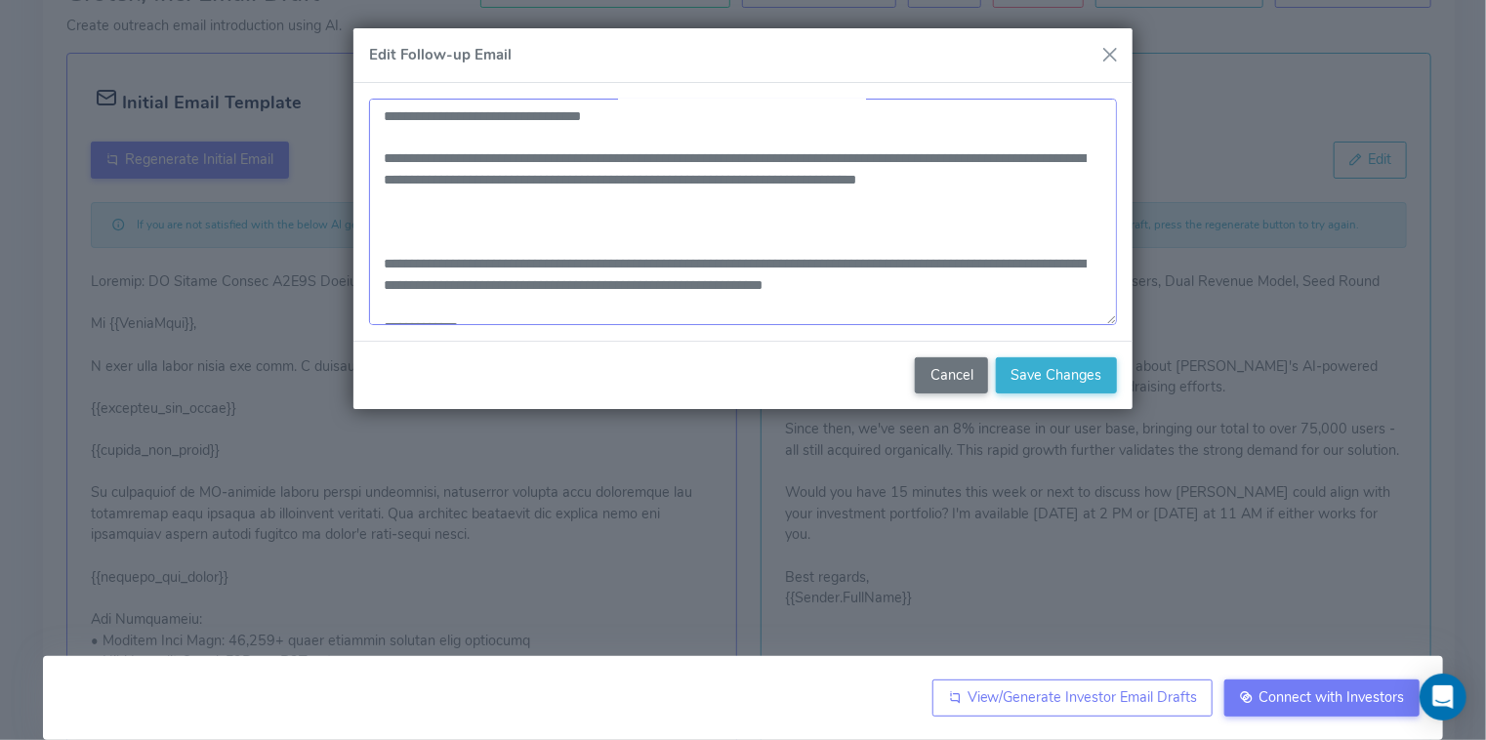
paste textarea "**********"
type textarea "**********"
click at [1075, 375] on span "Save Changes" at bounding box center [1056, 375] width 91 height 20
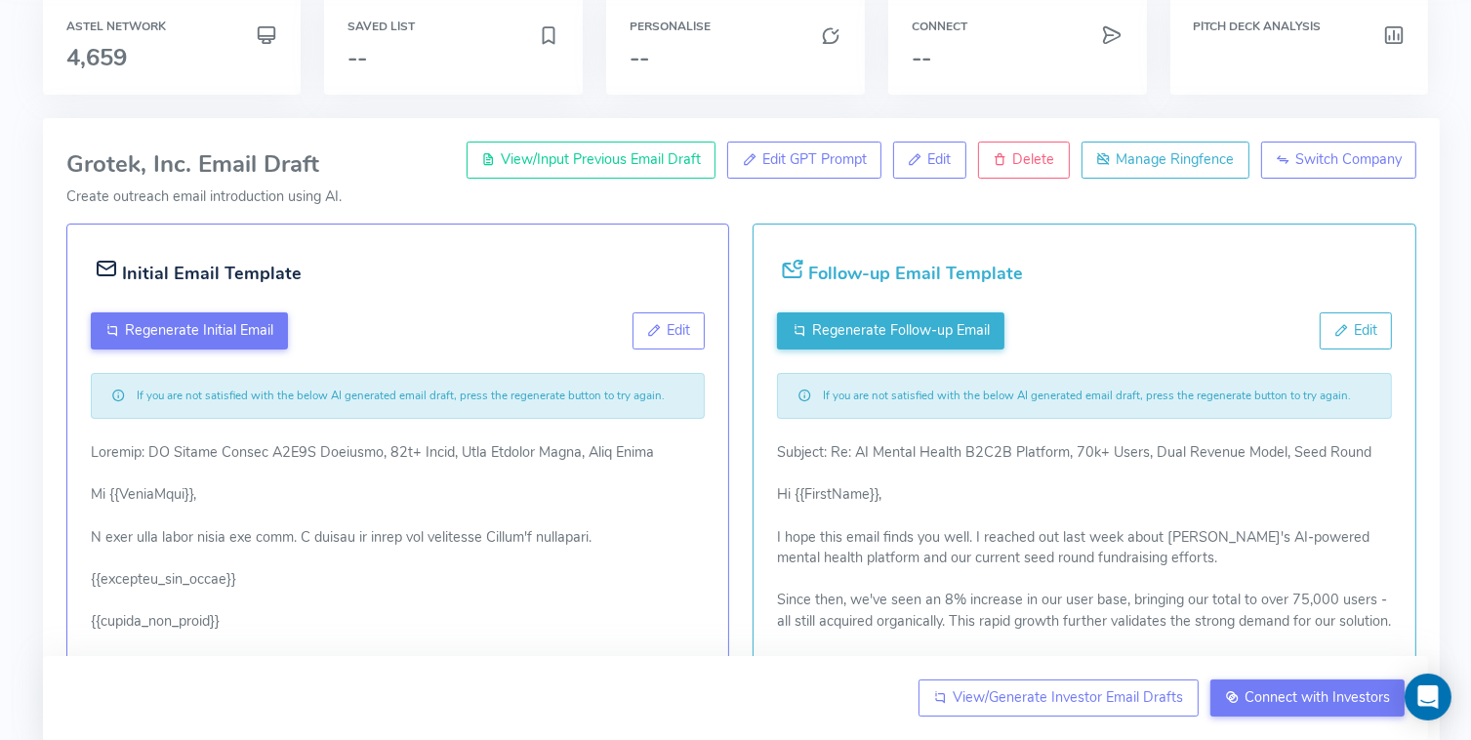
scroll to position [94, 0]
click at [685, 326] on span "Edit" at bounding box center [678, 331] width 23 height 20
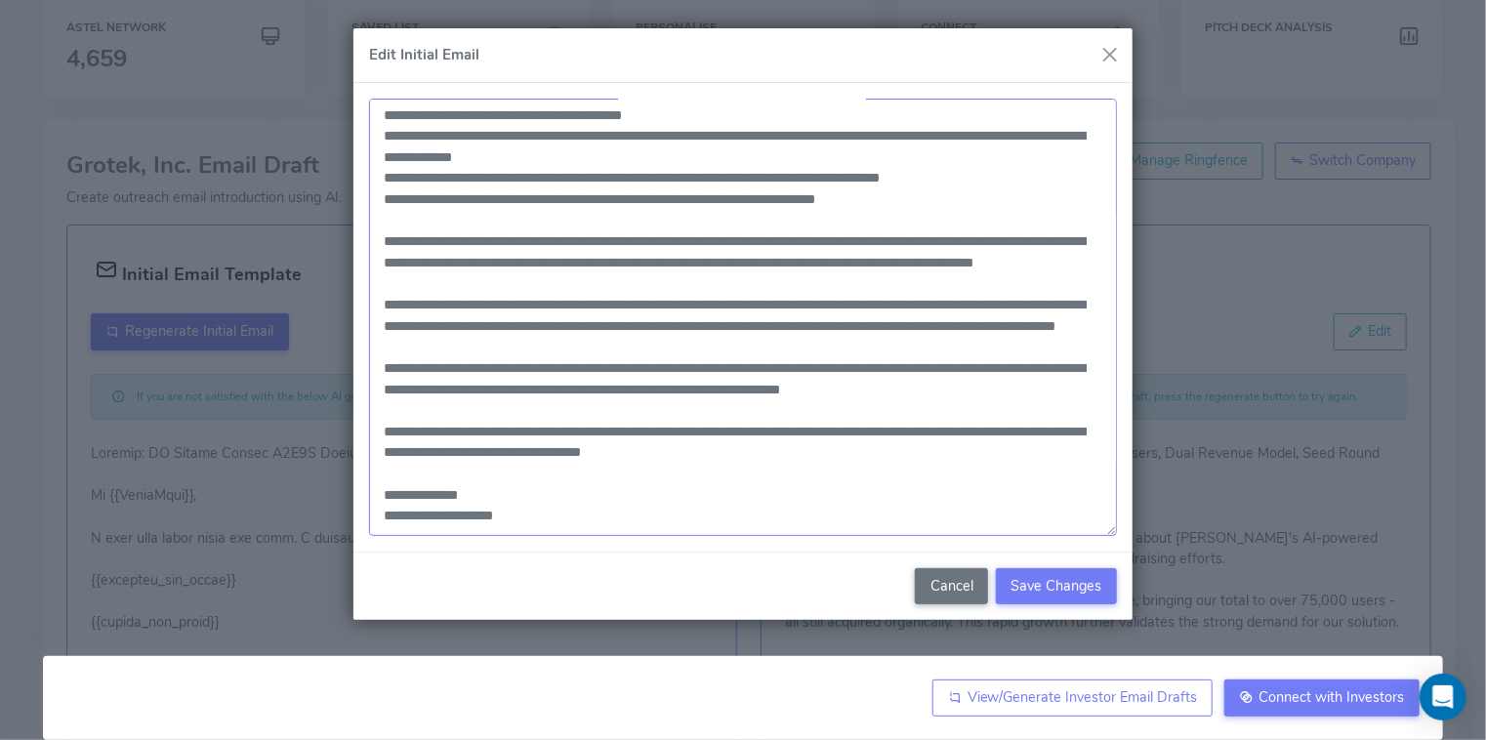
click at [406, 401] on textarea at bounding box center [743, 317] width 748 height 437
paste textarea "**********"
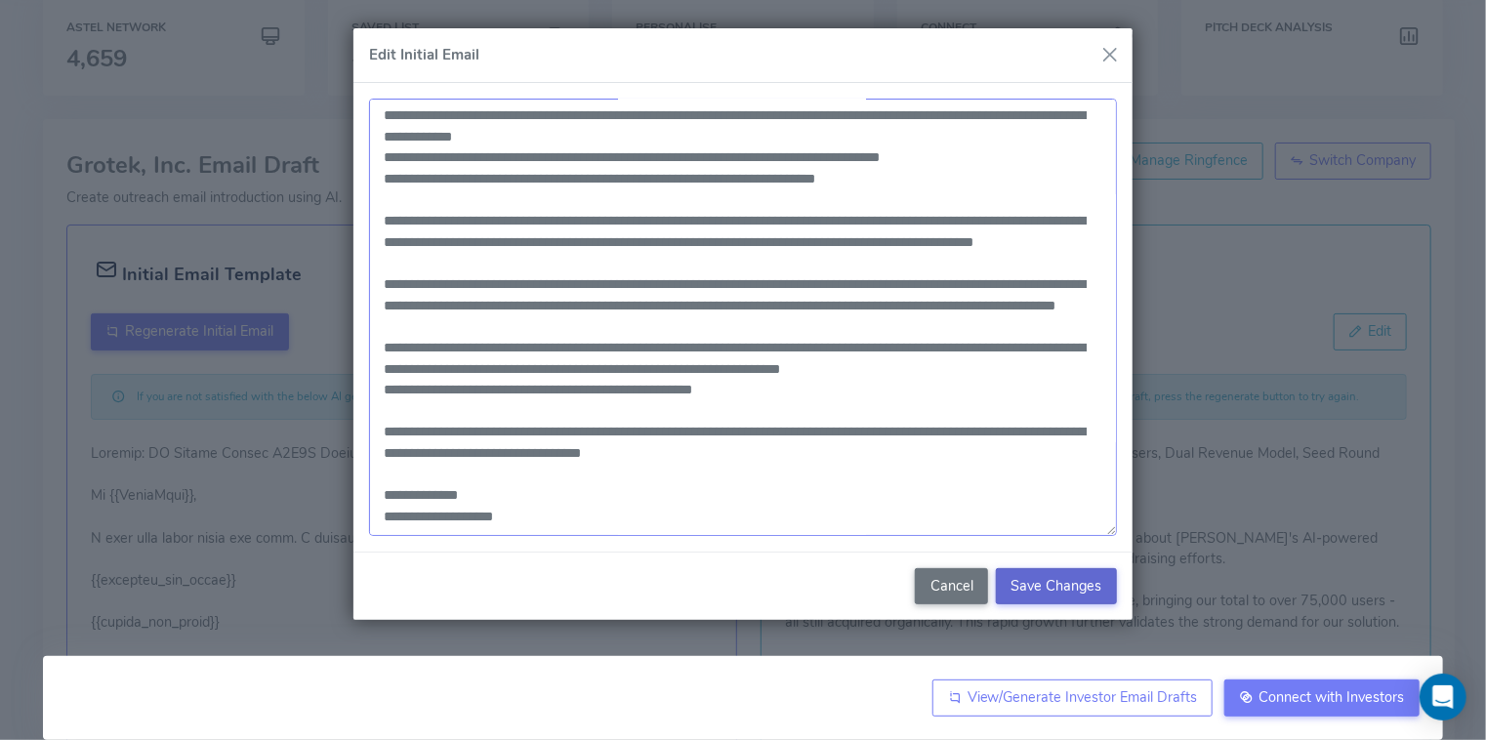
type textarea "**********"
click at [1038, 581] on span "Save Changes" at bounding box center [1056, 586] width 91 height 20
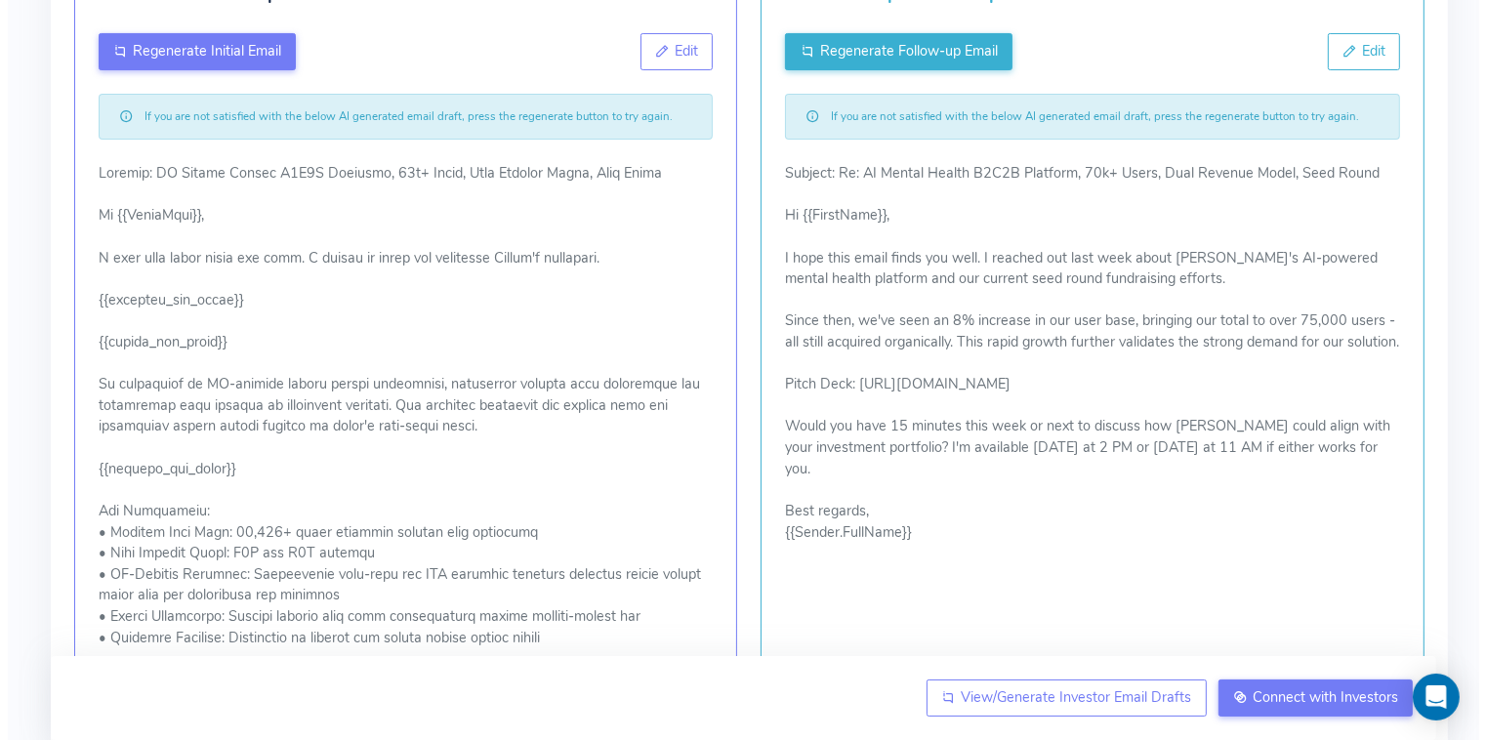
scroll to position [373, 0]
click at [1351, 41] on button "Edit" at bounding box center [1356, 52] width 73 height 37
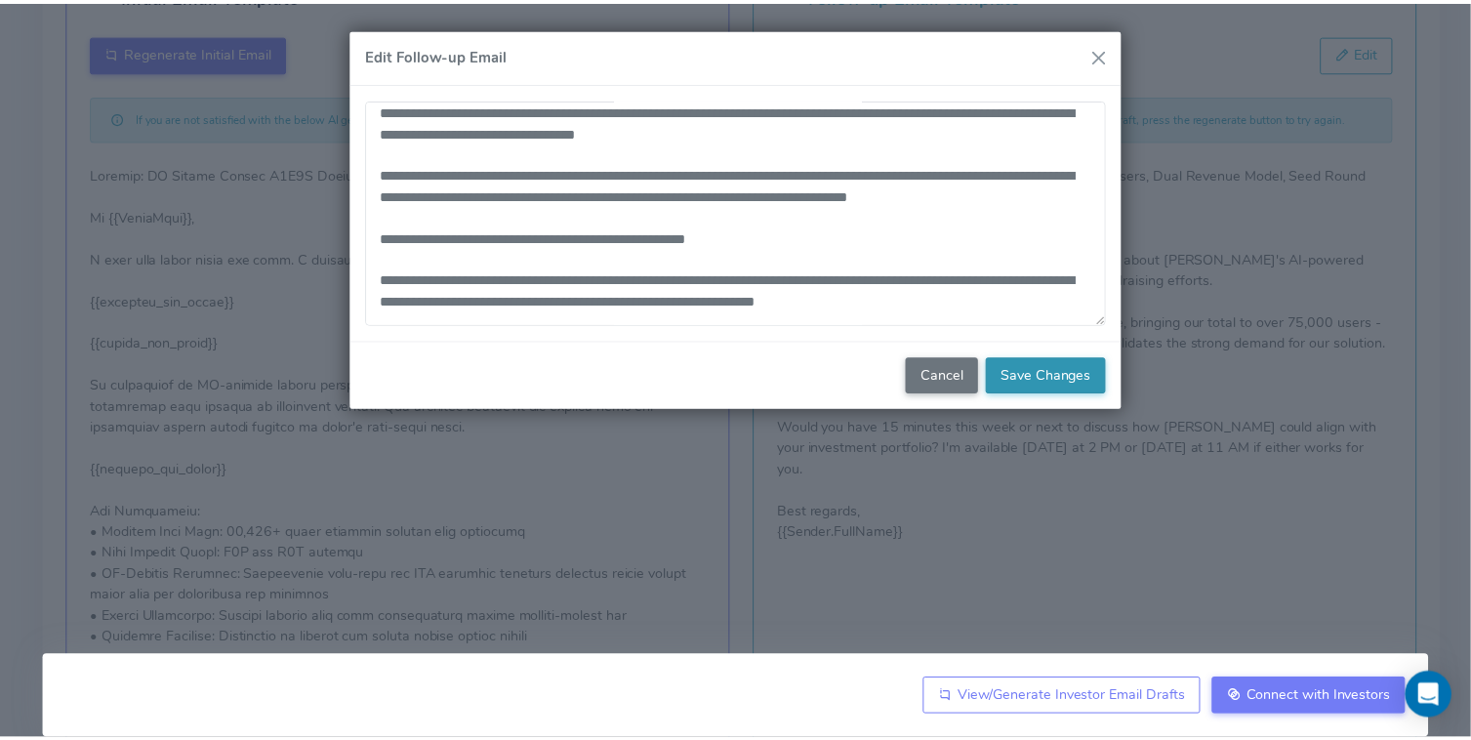
scroll to position [147, 0]
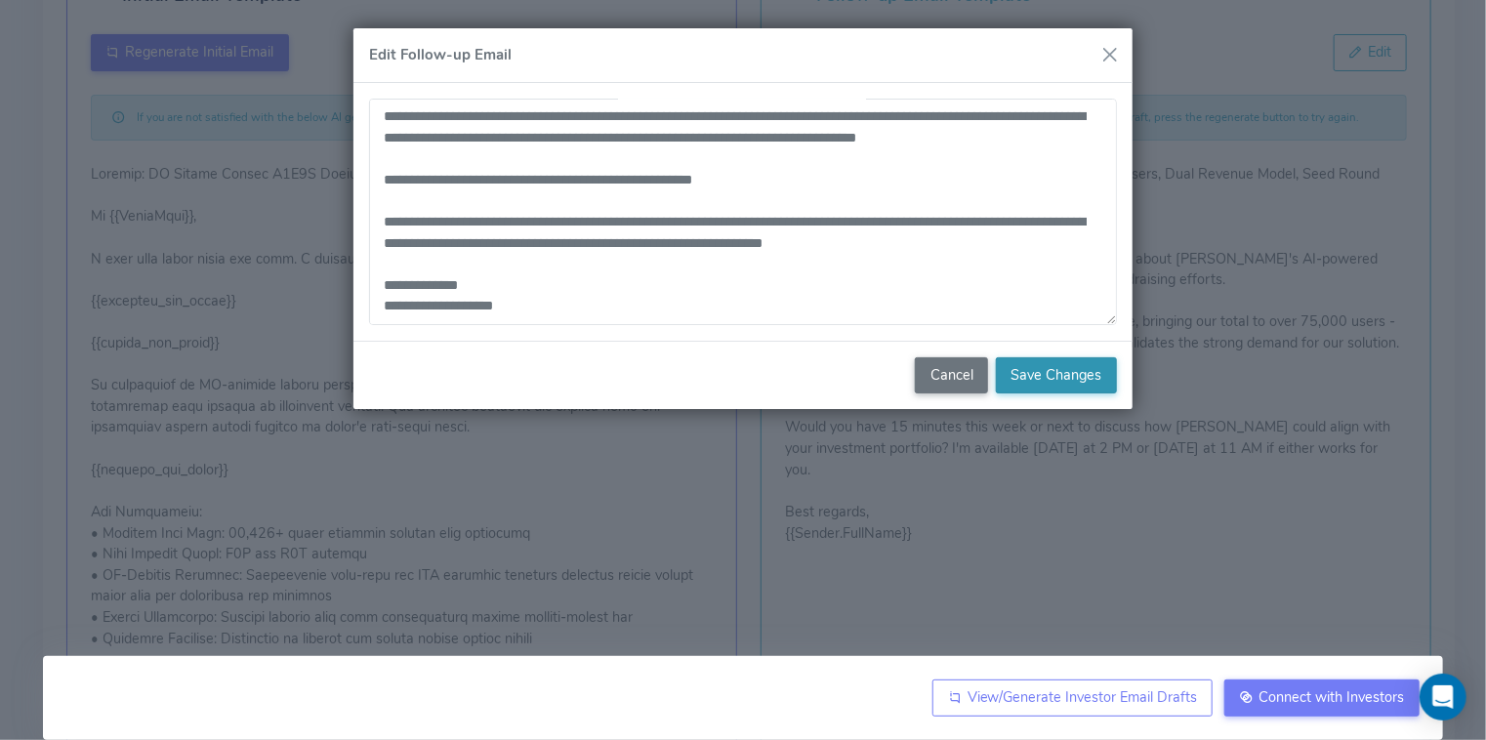
click at [1039, 365] on span "Save Changes" at bounding box center [1056, 375] width 91 height 20
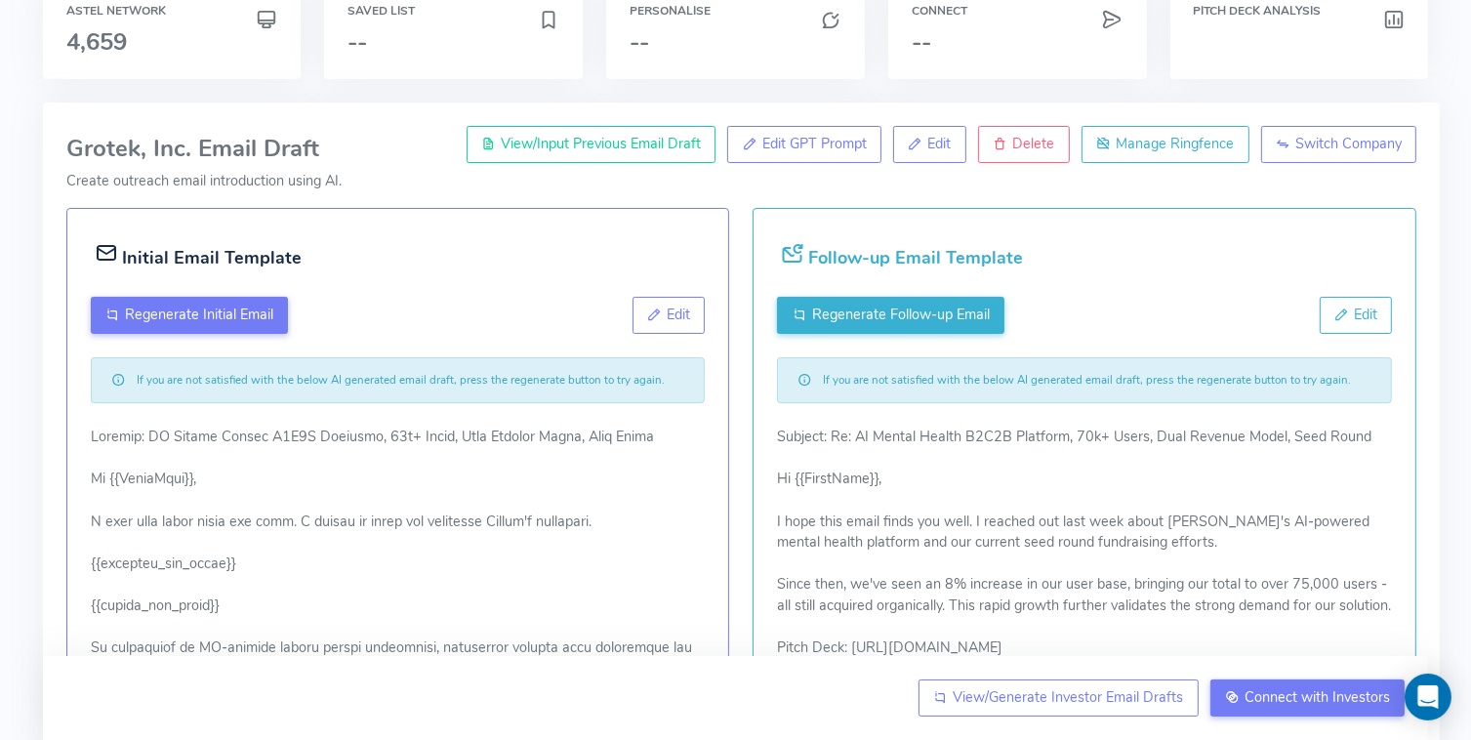
scroll to position [0, 0]
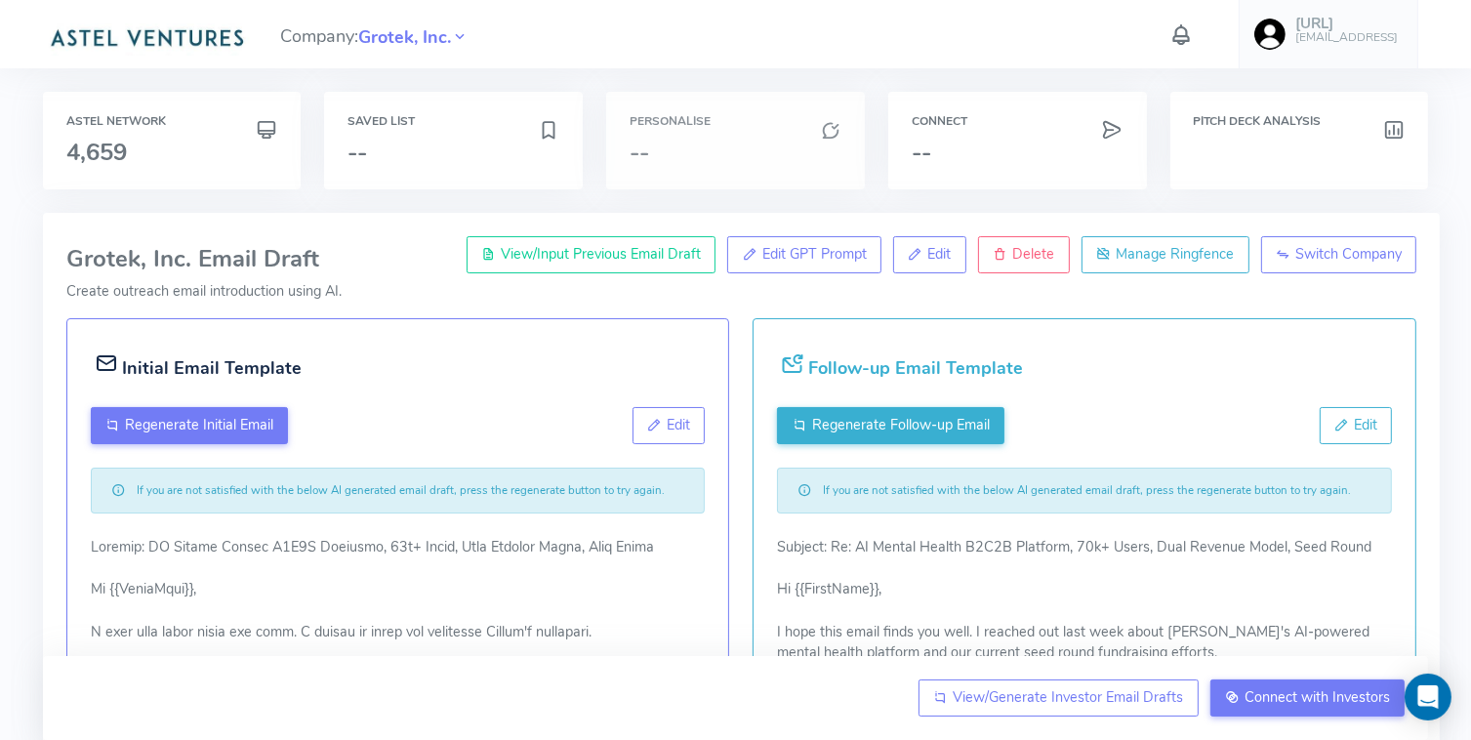
click at [703, 133] on div "Personalise --" at bounding box center [735, 141] width 259 height 98
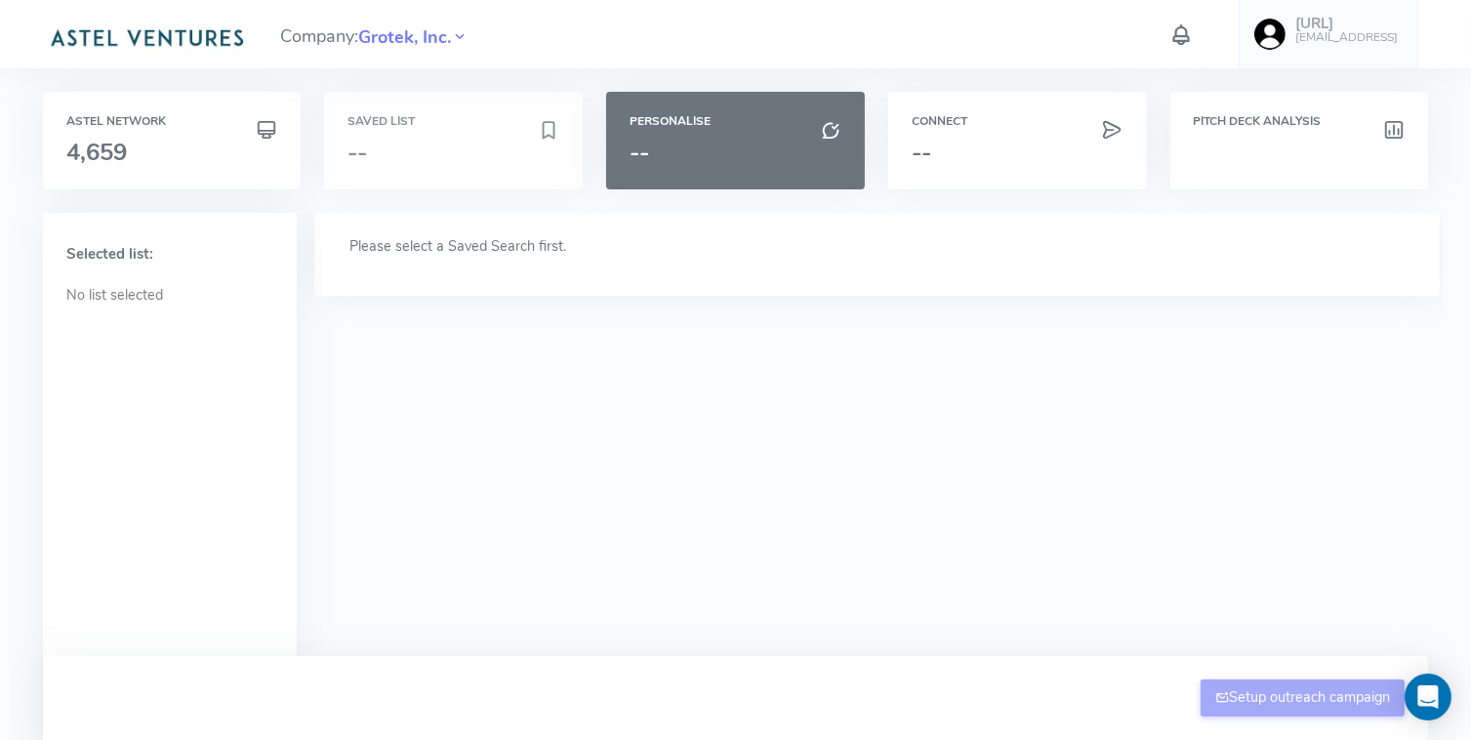
click at [392, 149] on h3 "--" at bounding box center [443, 152] width 190 height 25
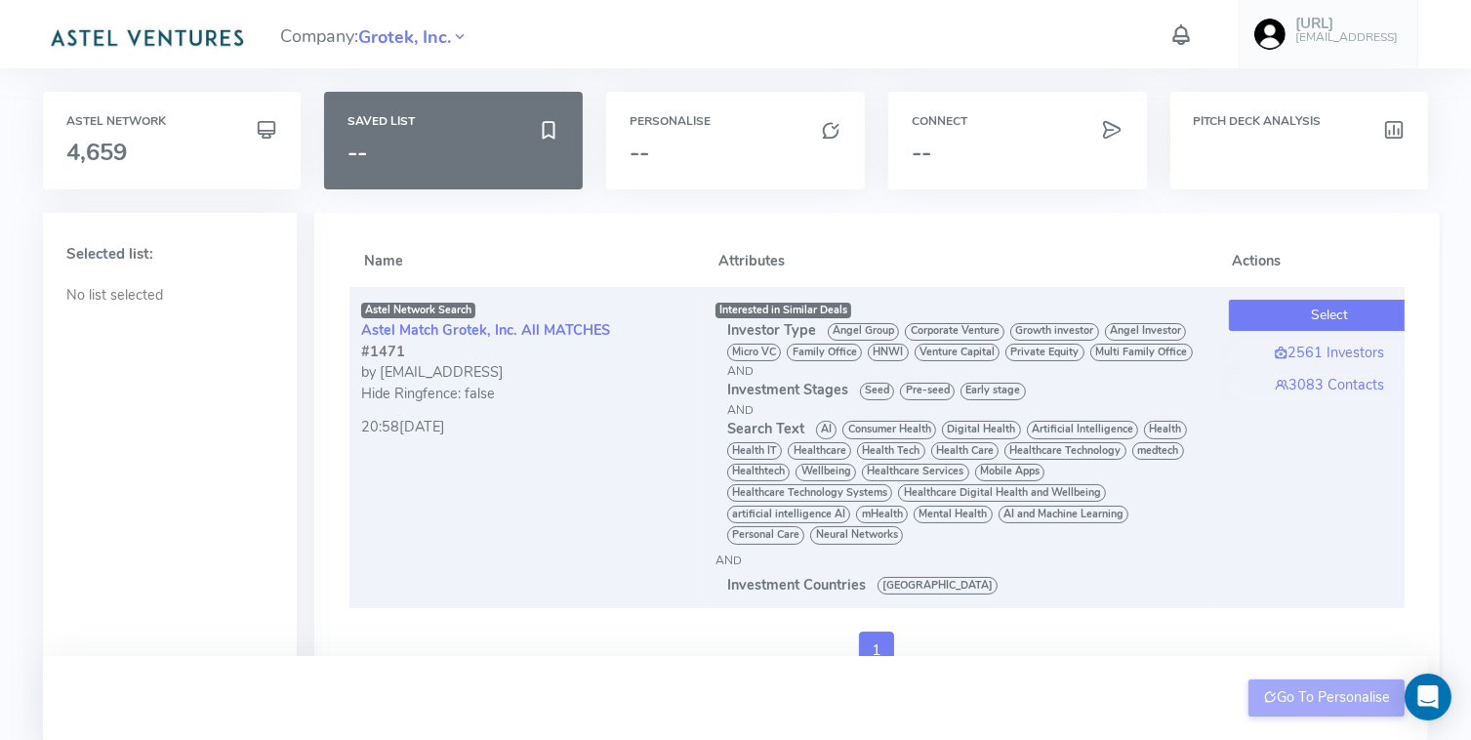
click at [1317, 319] on button "Select" at bounding box center [1329, 315] width 201 height 31
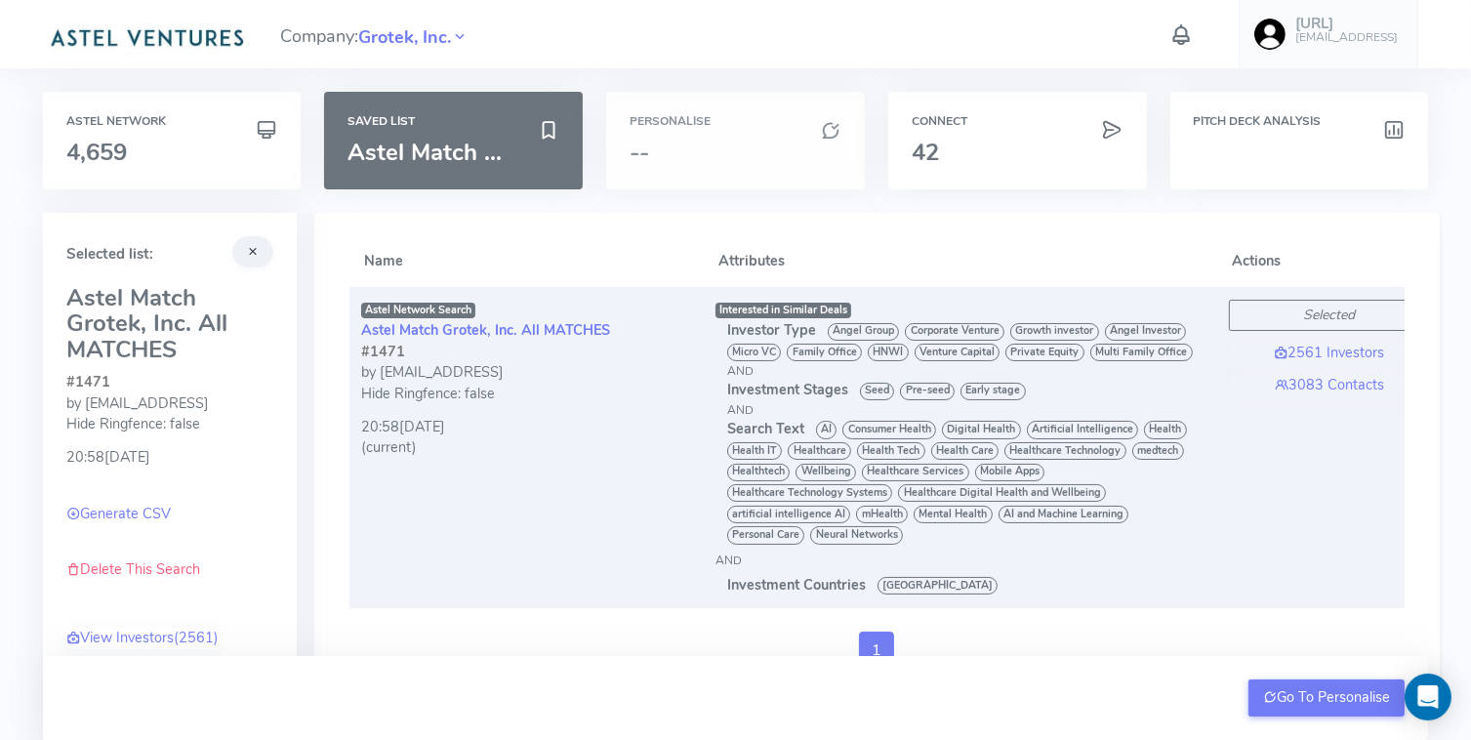
click at [730, 140] on h3 "--" at bounding box center [736, 152] width 212 height 25
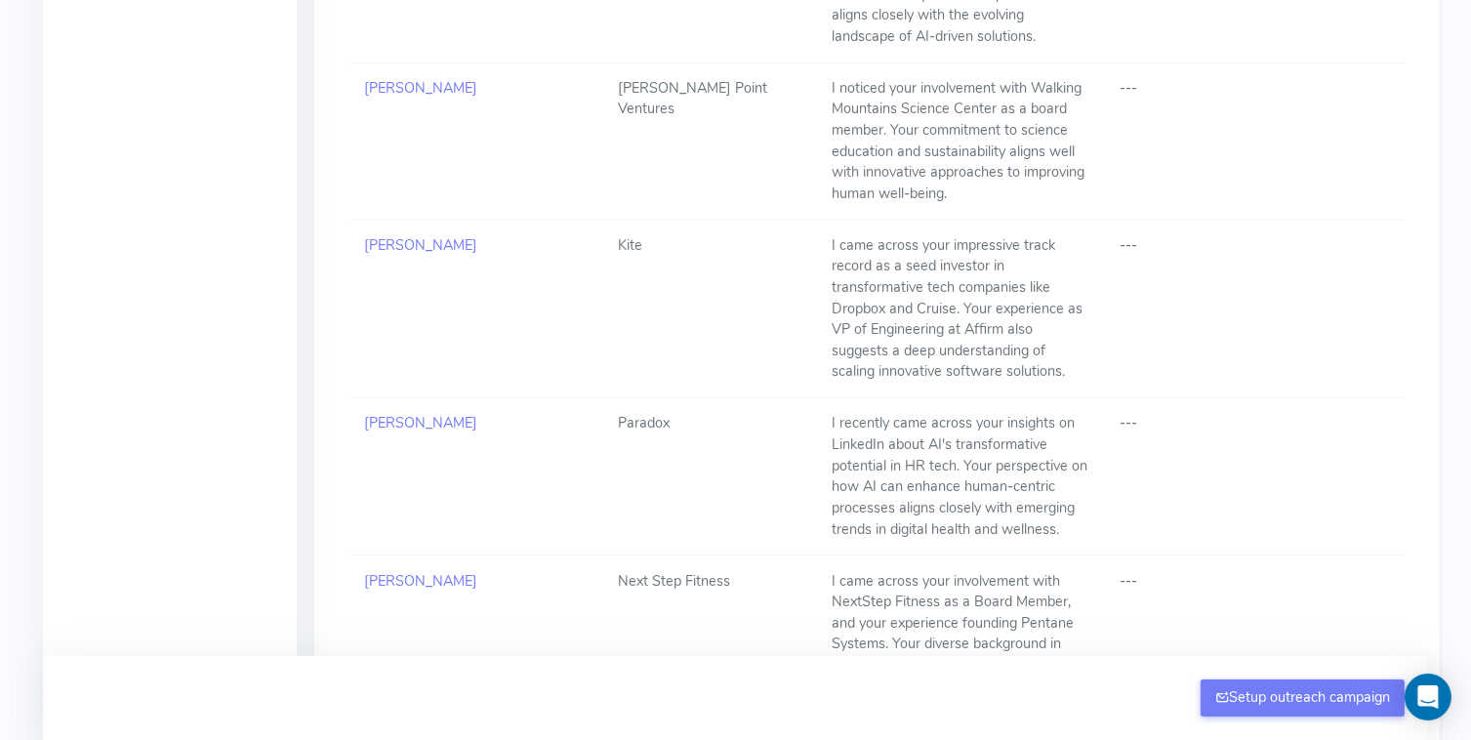
scroll to position [8918, 0]
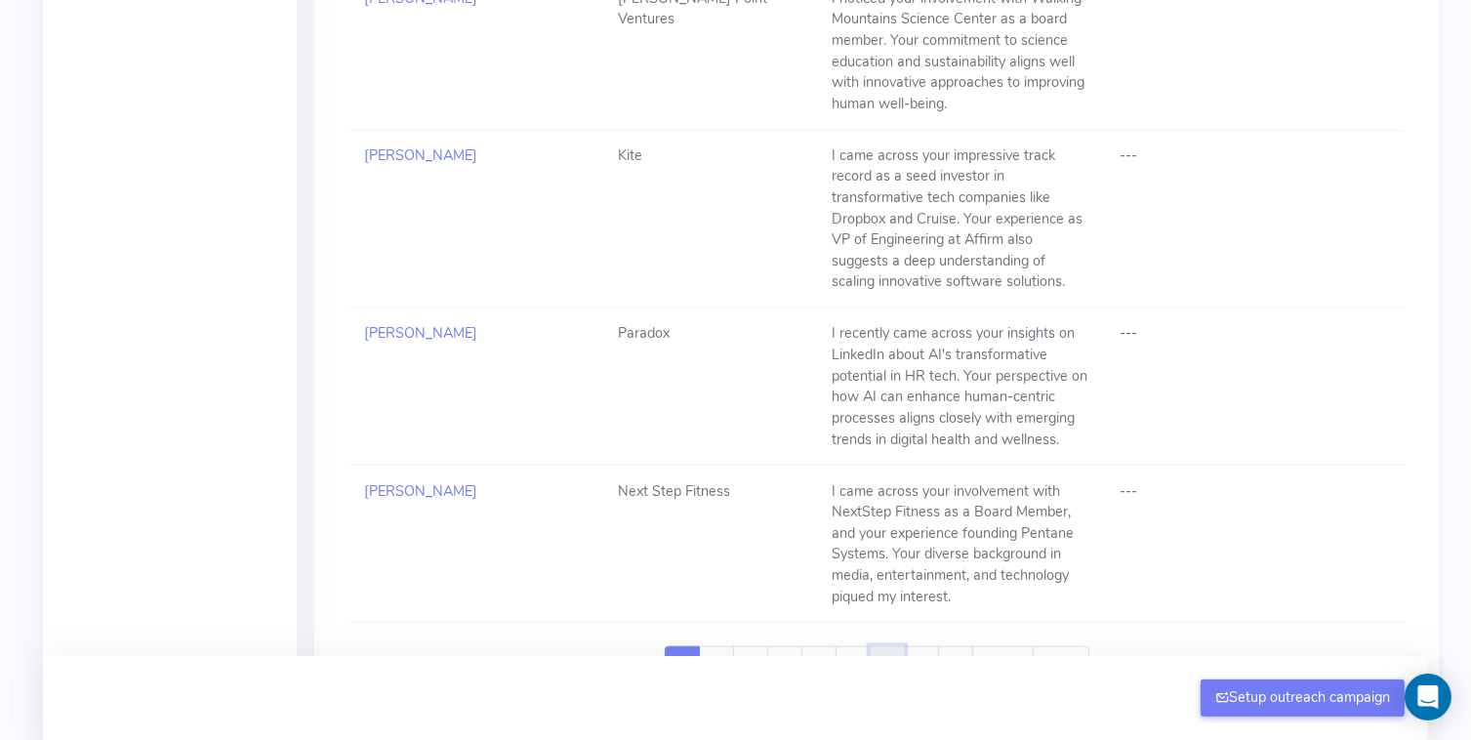
click at [894, 646] on link "7" at bounding box center [887, 664] width 35 height 37
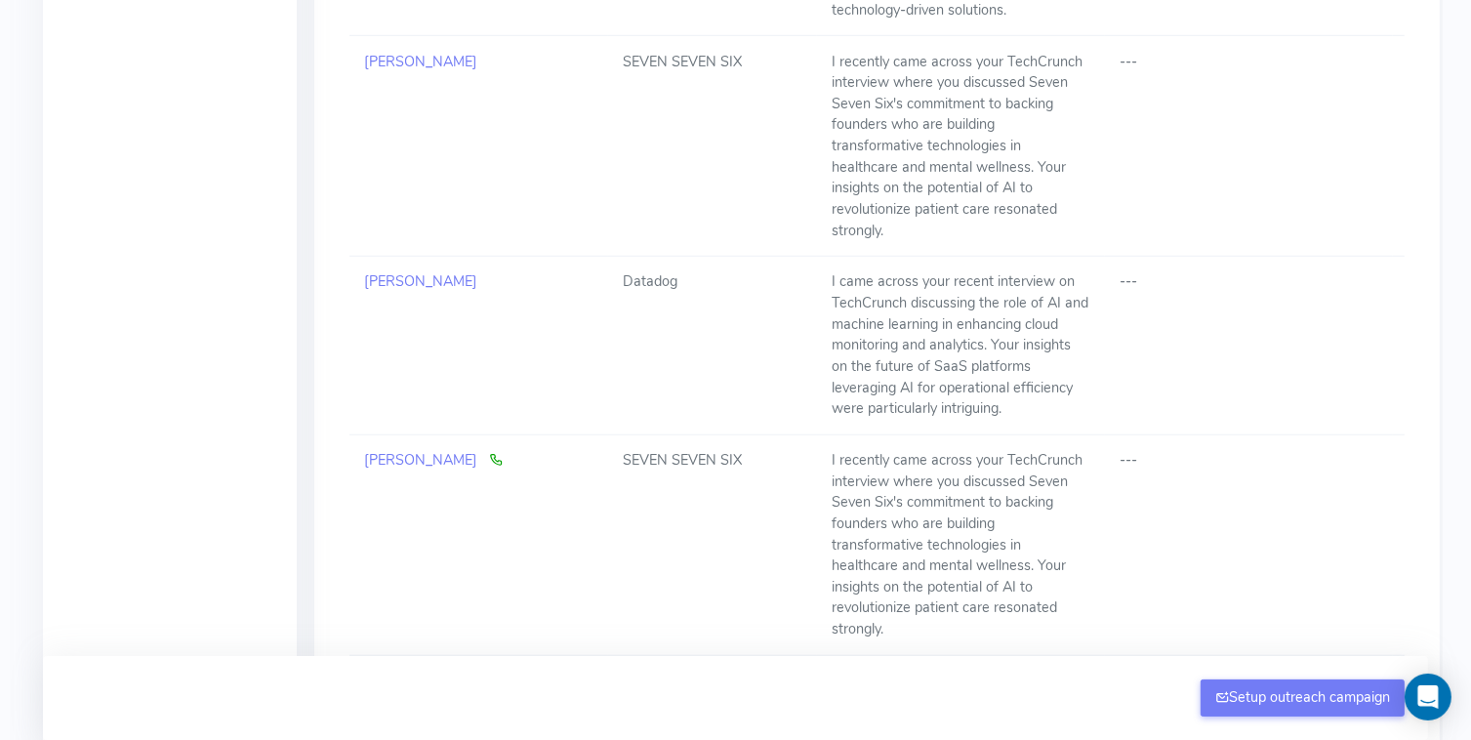
scroll to position [9129, 0]
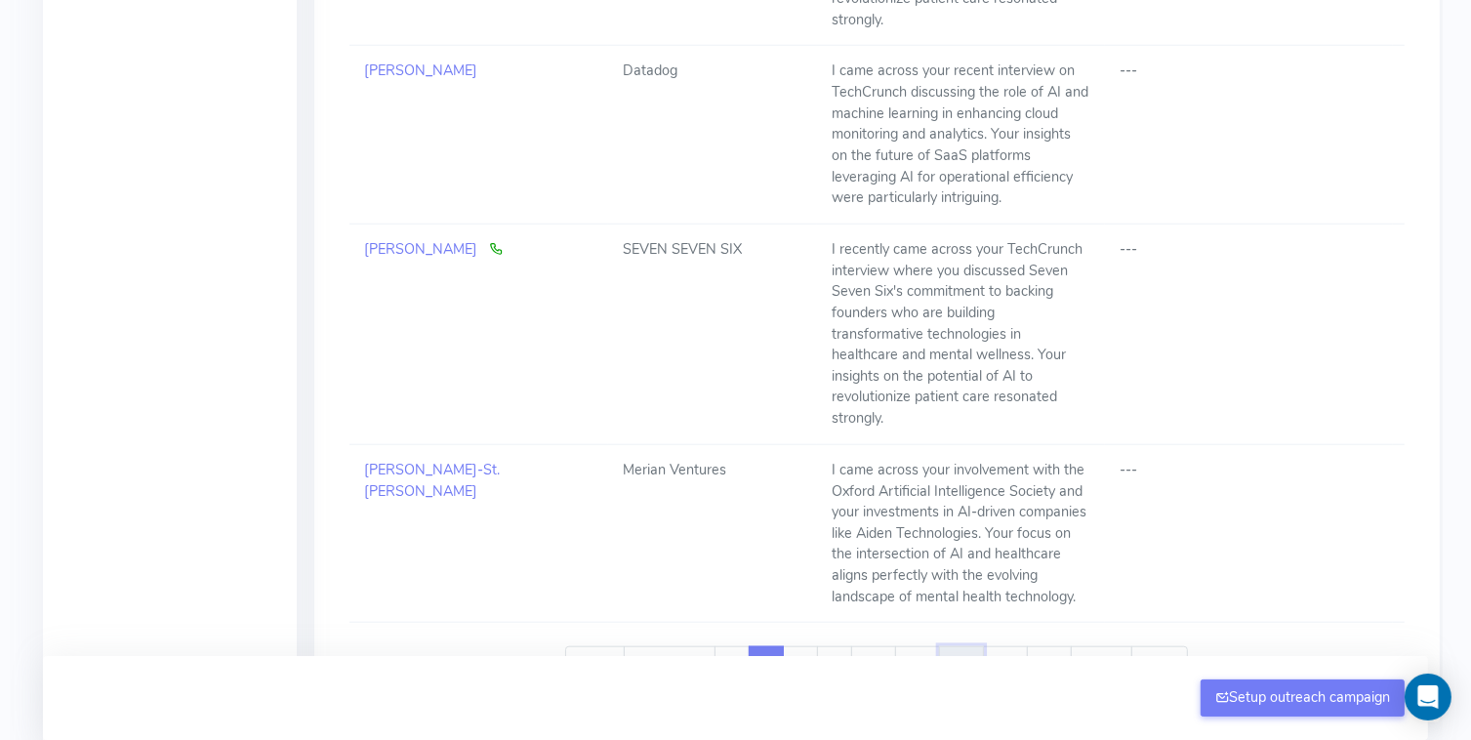
click at [963, 646] on link "12" at bounding box center [961, 664] width 45 height 37
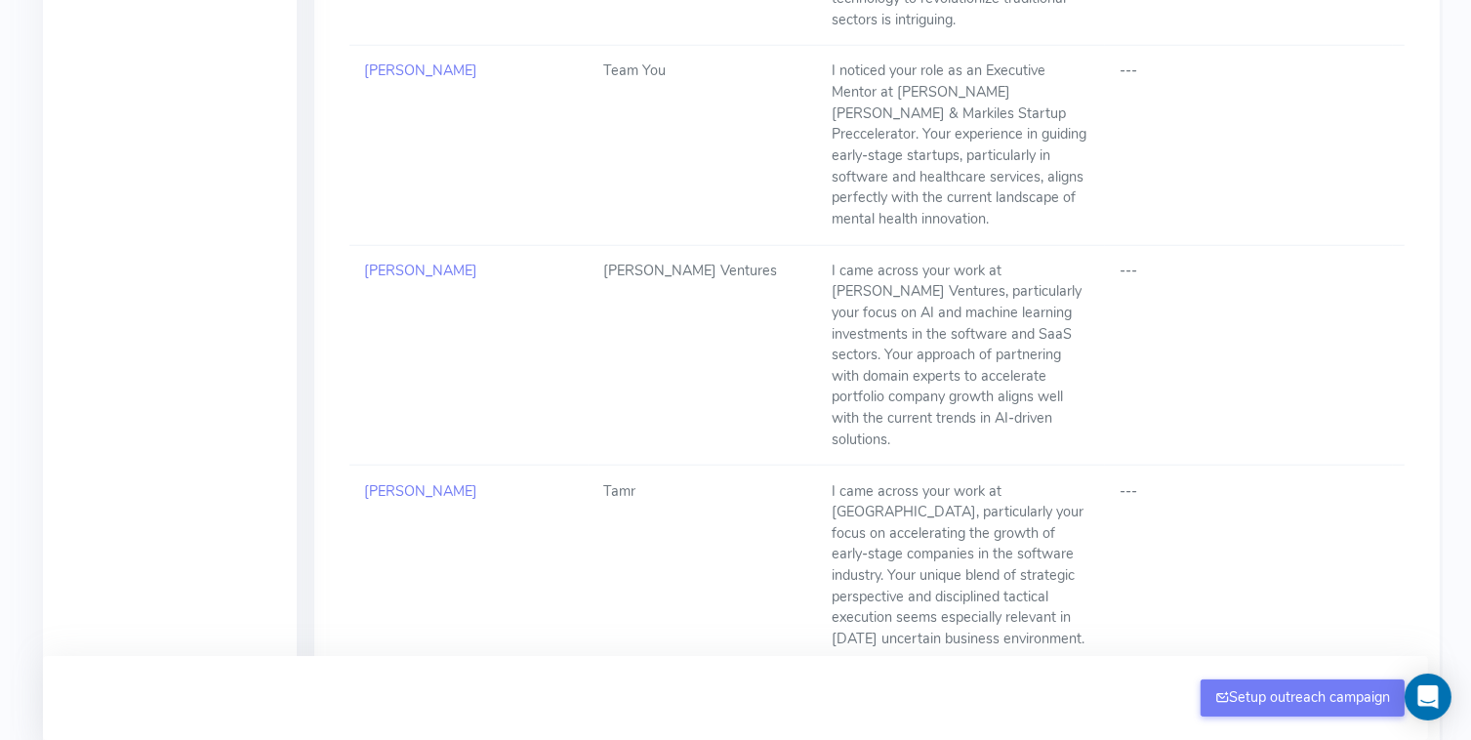
click at [1125, 689] on link "next »" at bounding box center [1122, 707] width 62 height 37
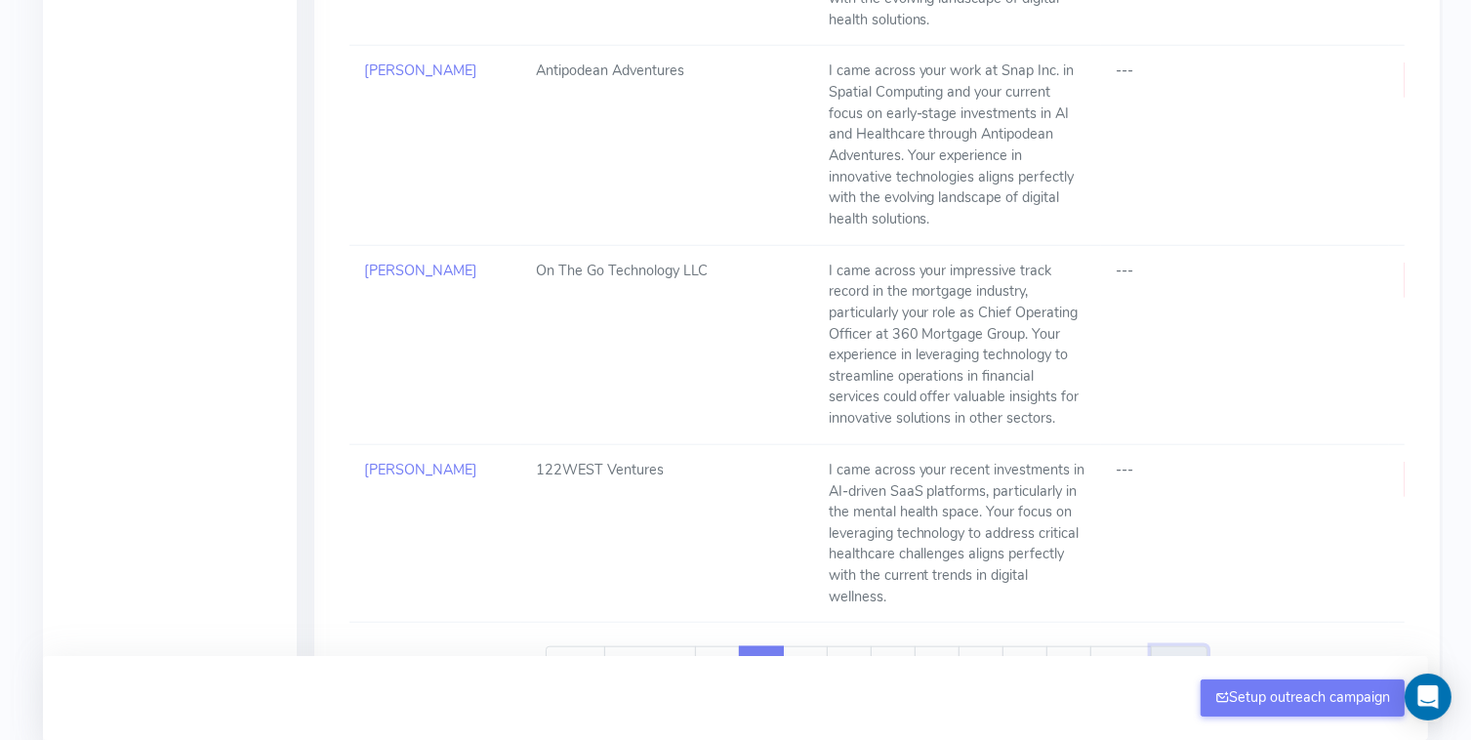
click at [1176, 646] on link "last »" at bounding box center [1179, 664] width 57 height 37
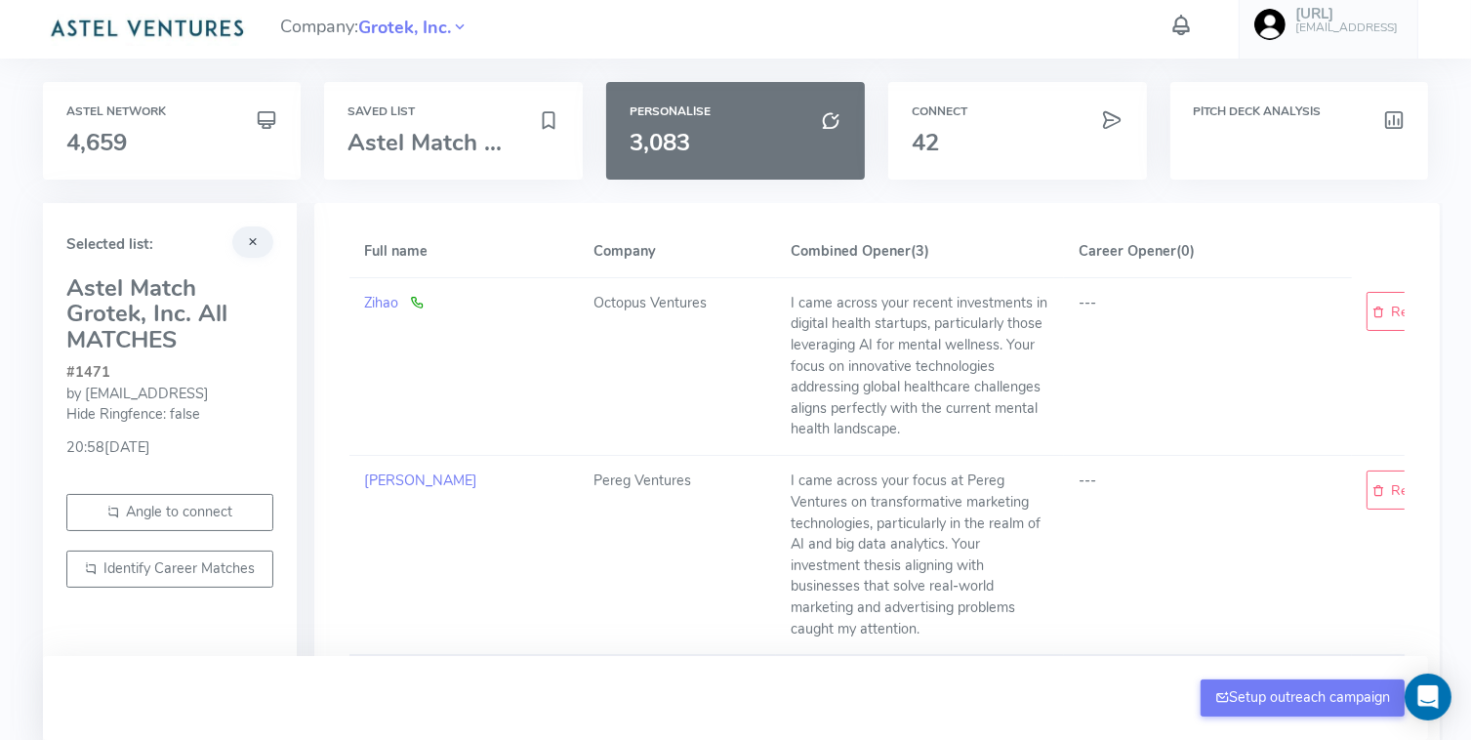
scroll to position [0, 0]
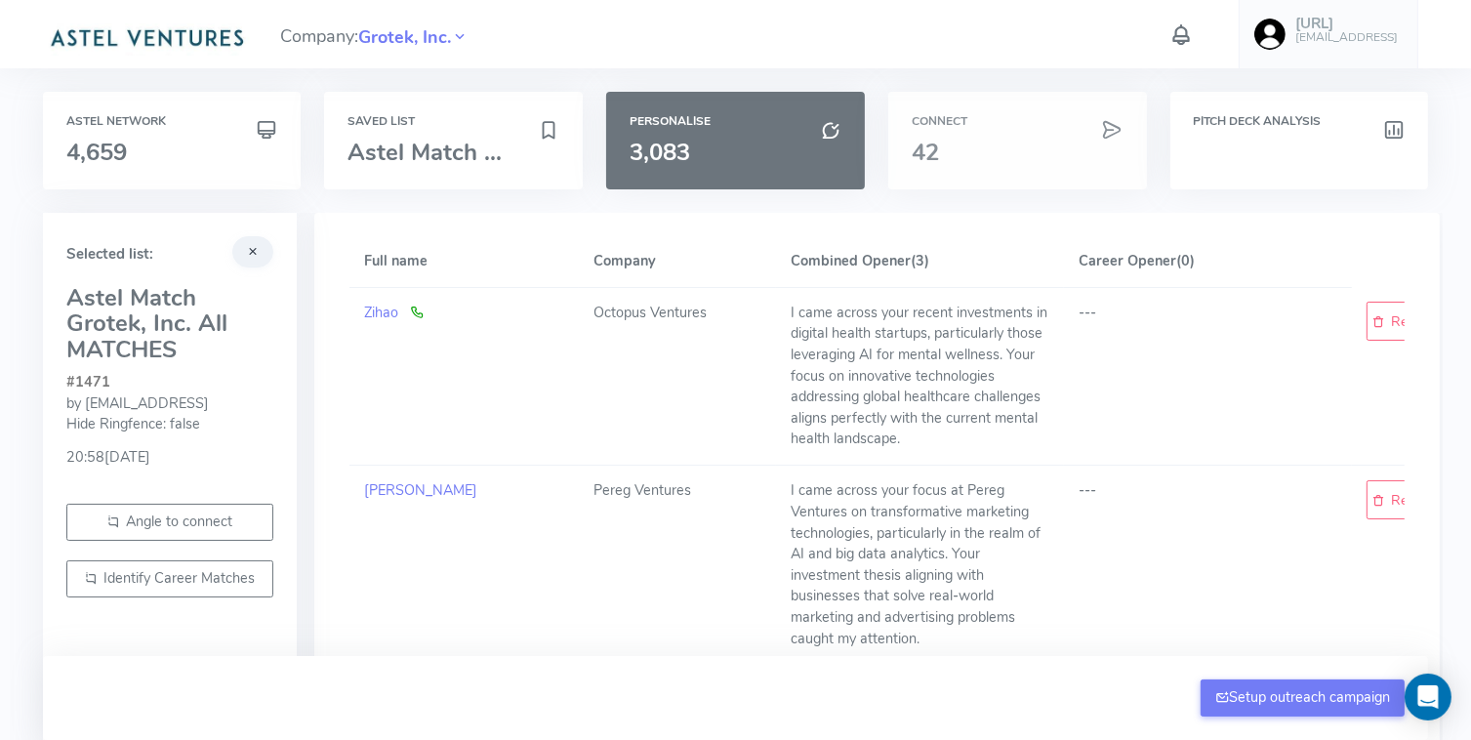
click at [1021, 139] on div "Connect 42" at bounding box center [1017, 141] width 259 height 98
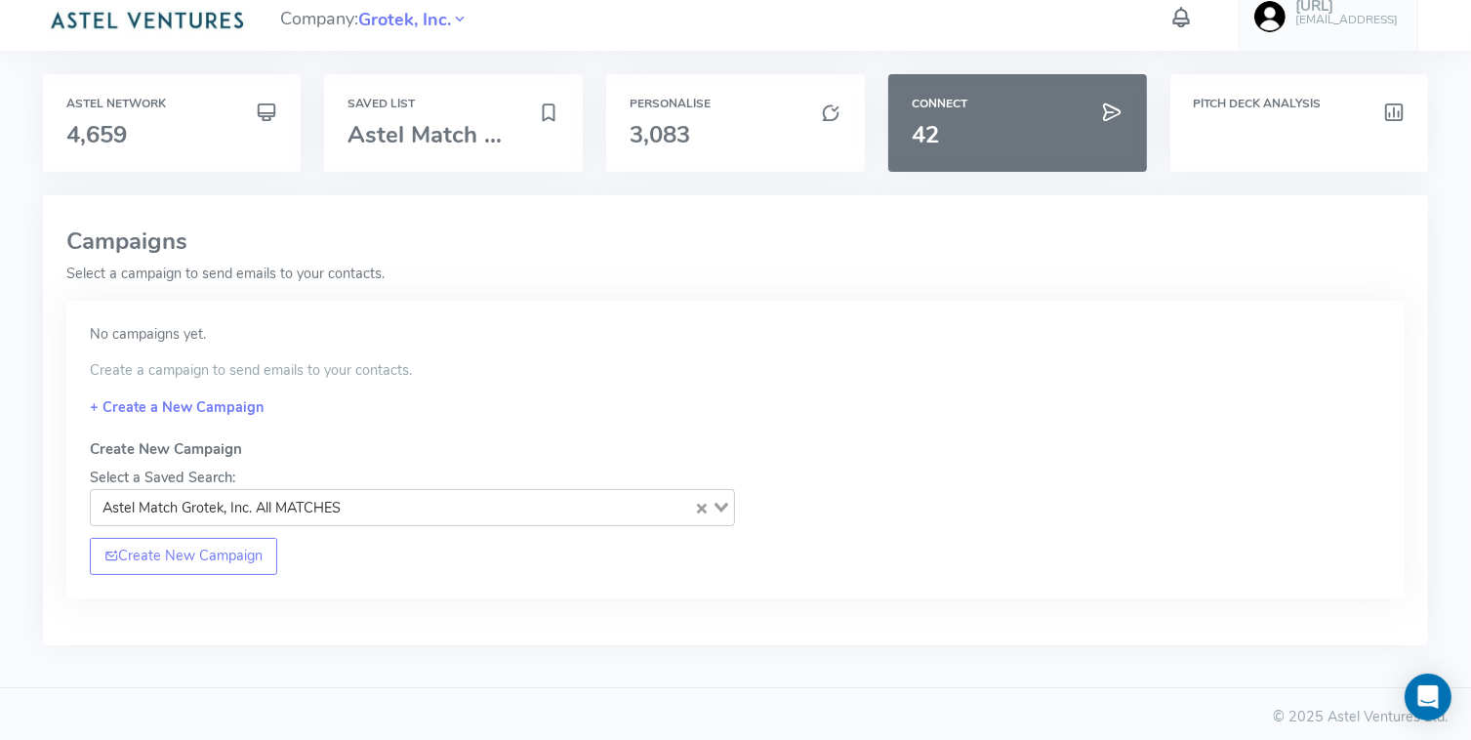
scroll to position [23, 0]
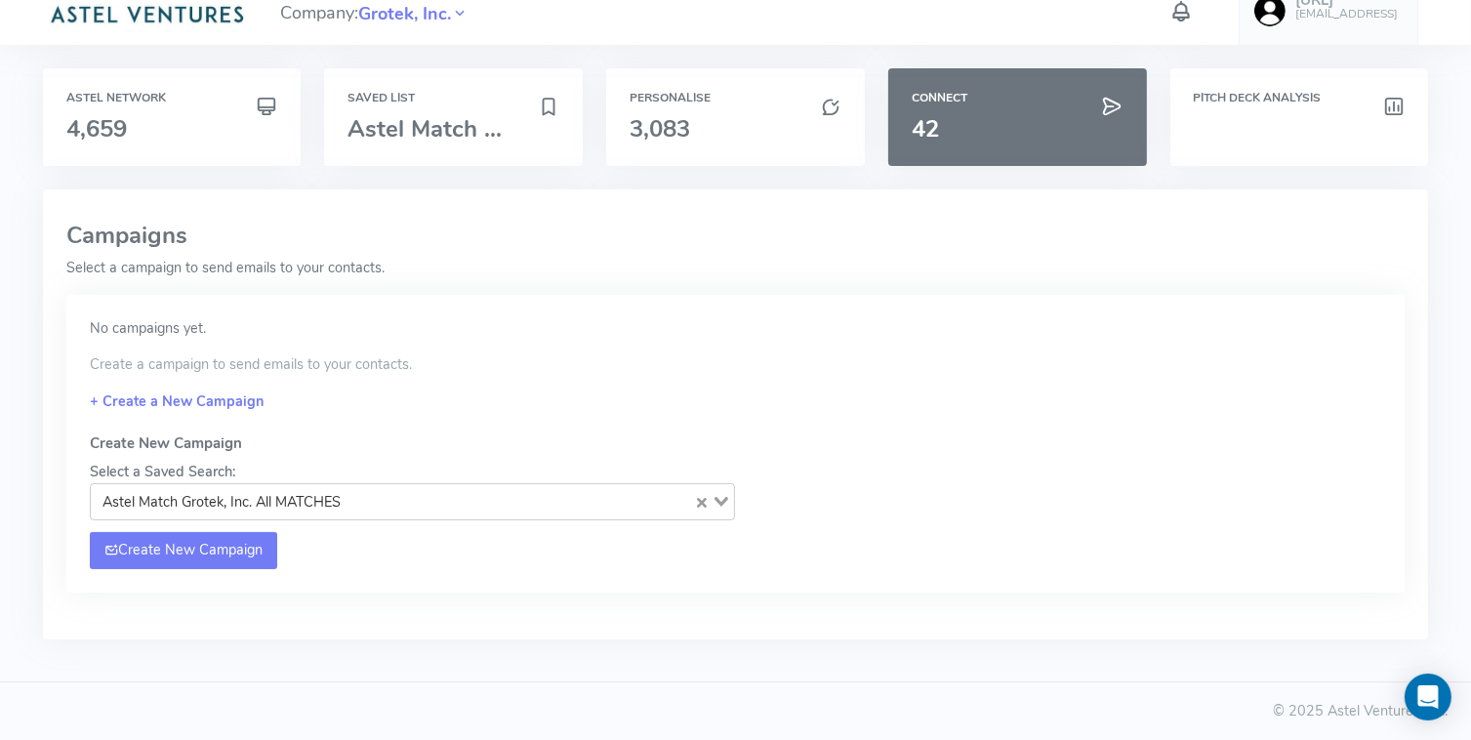
click at [193, 547] on link "Create New Campaign" at bounding box center [184, 550] width 188 height 37
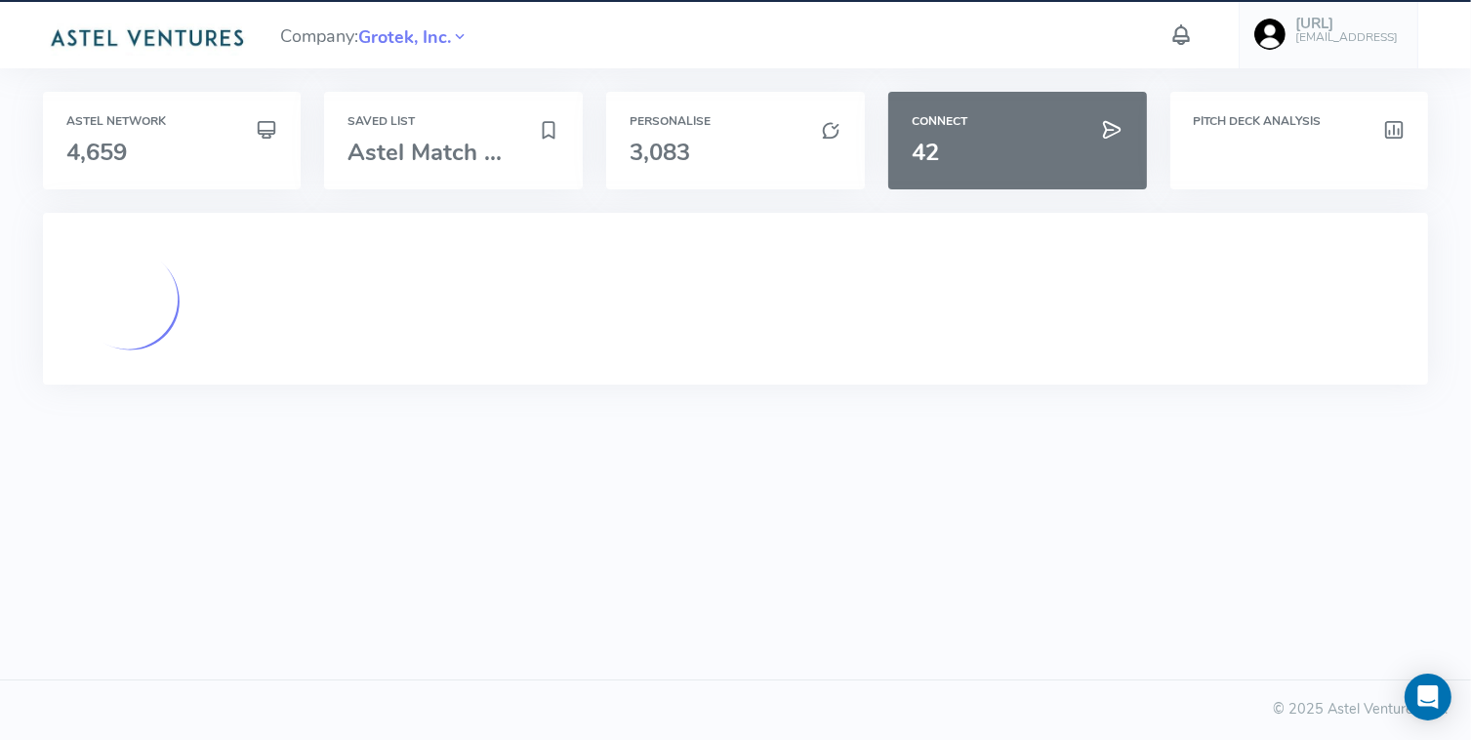
scroll to position [0, 0]
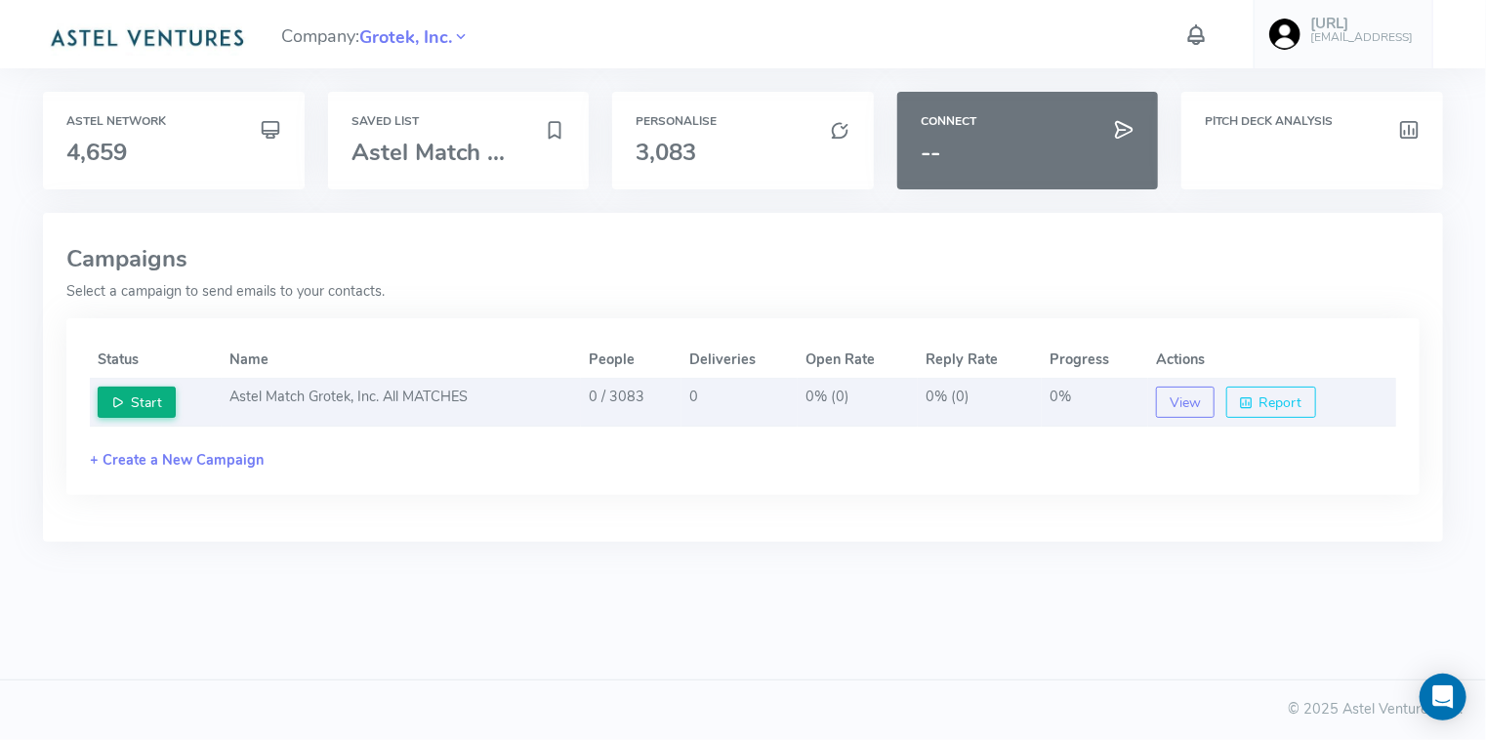
click at [116, 397] on icon at bounding box center [118, 402] width 14 height 19
click at [246, 389] on td "Astel Match Grotek, Inc. All MATCHES" at bounding box center [401, 403] width 359 height 48
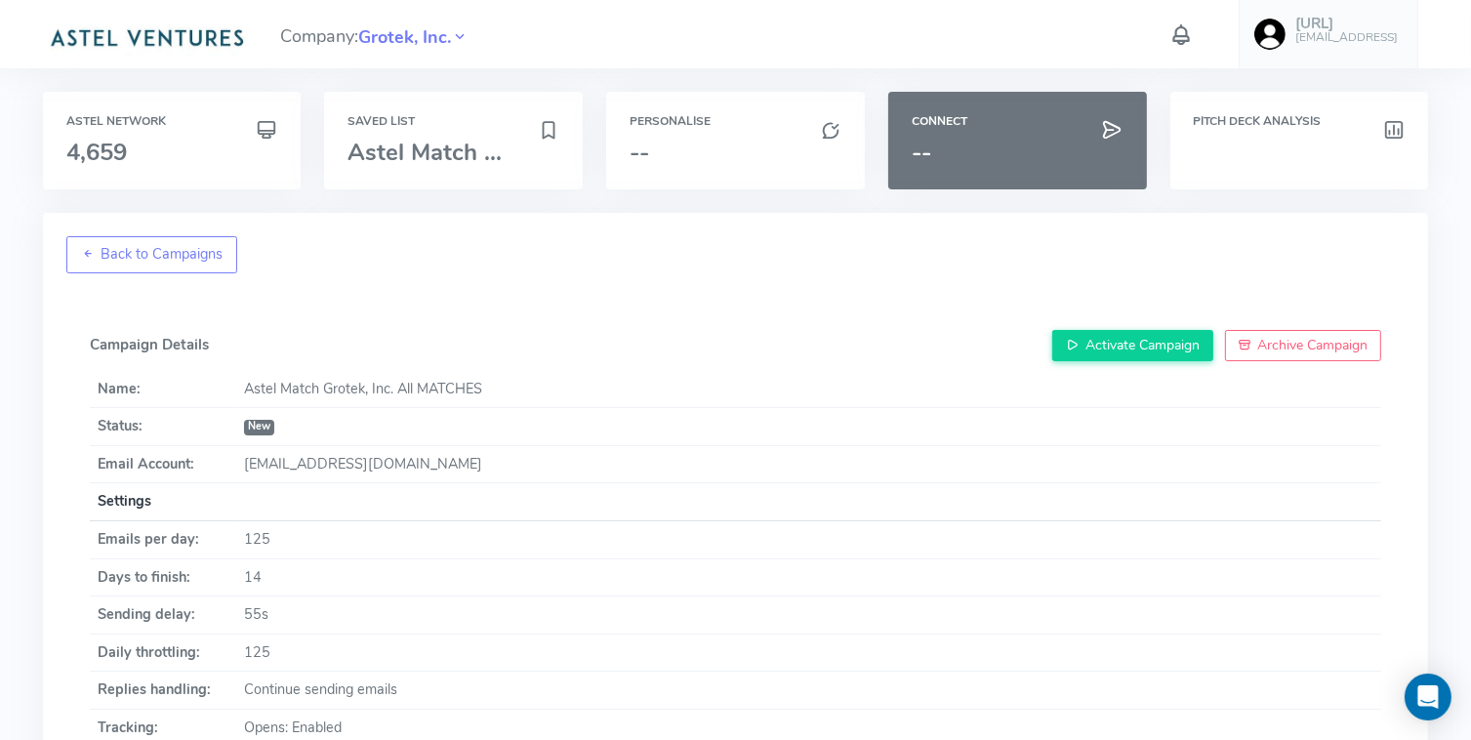
click at [35, 327] on div "Company: Grotek, Inc. [URL] [EMAIL_ADDRESS] Account Upload data AI Keys Usage E…" at bounding box center [735, 669] width 1471 height 1338
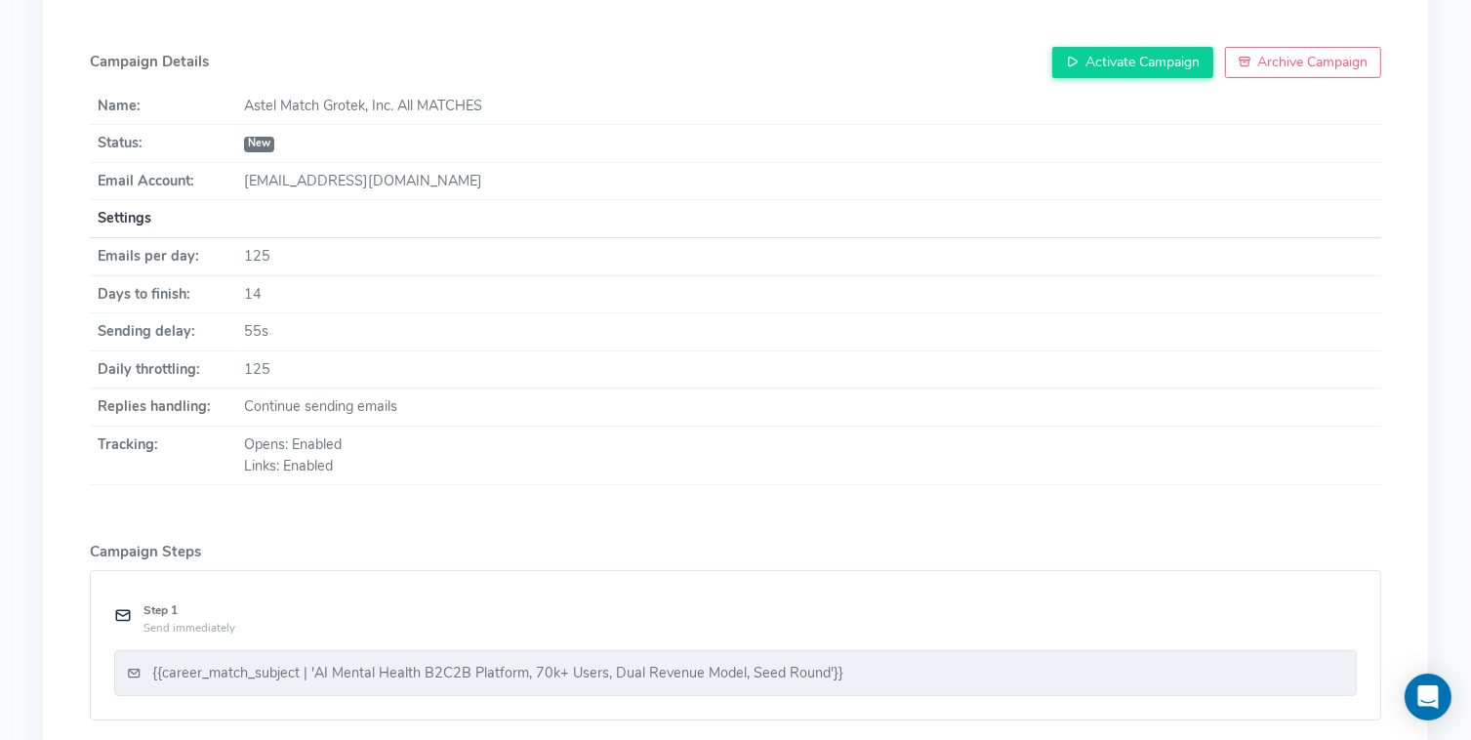
scroll to position [281, 0]
click at [1103, 68] on button "Activate Campaign" at bounding box center [1132, 64] width 161 height 31
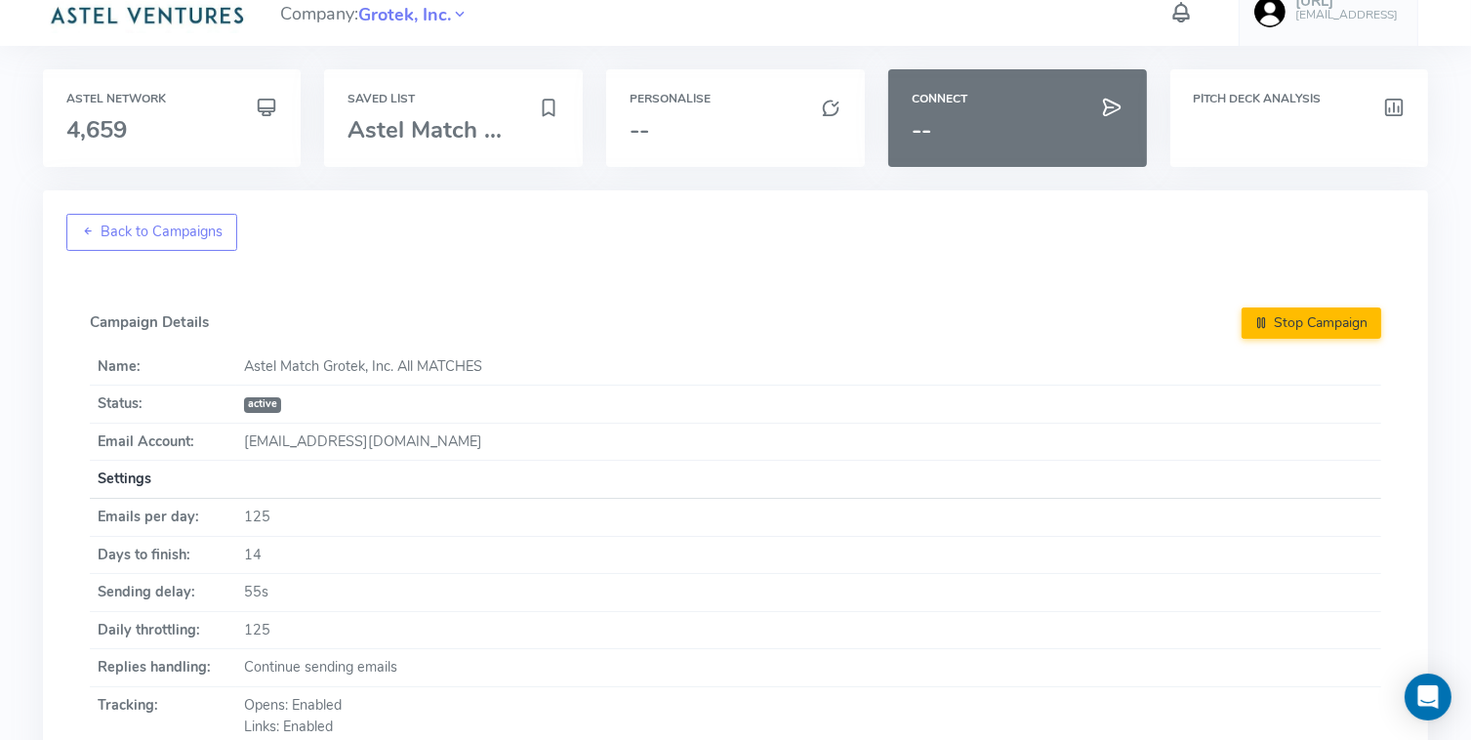
scroll to position [0, 0]
